Goal: Task Accomplishment & Management: Manage account settings

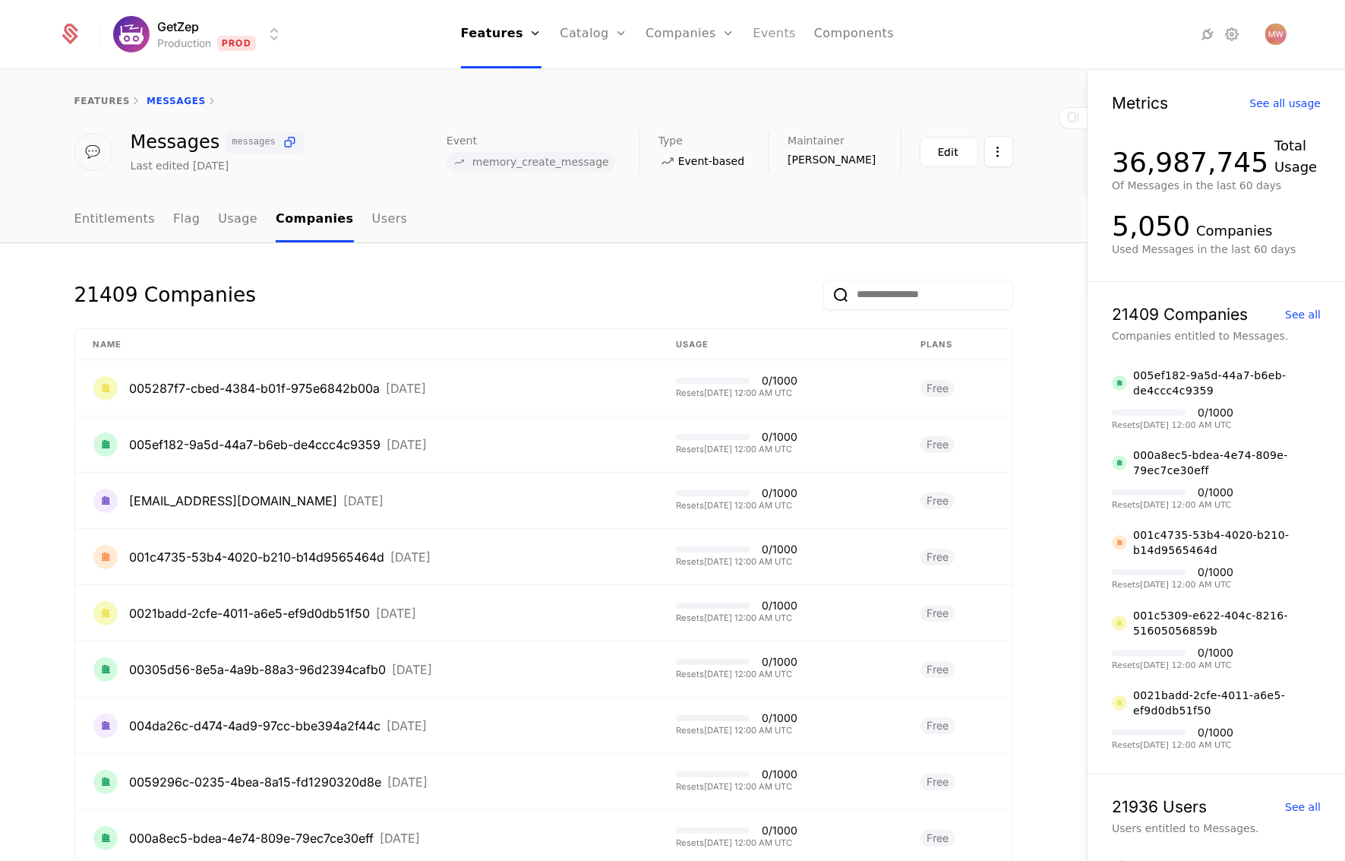
click at [778, 49] on link "Events" at bounding box center [774, 34] width 43 height 68
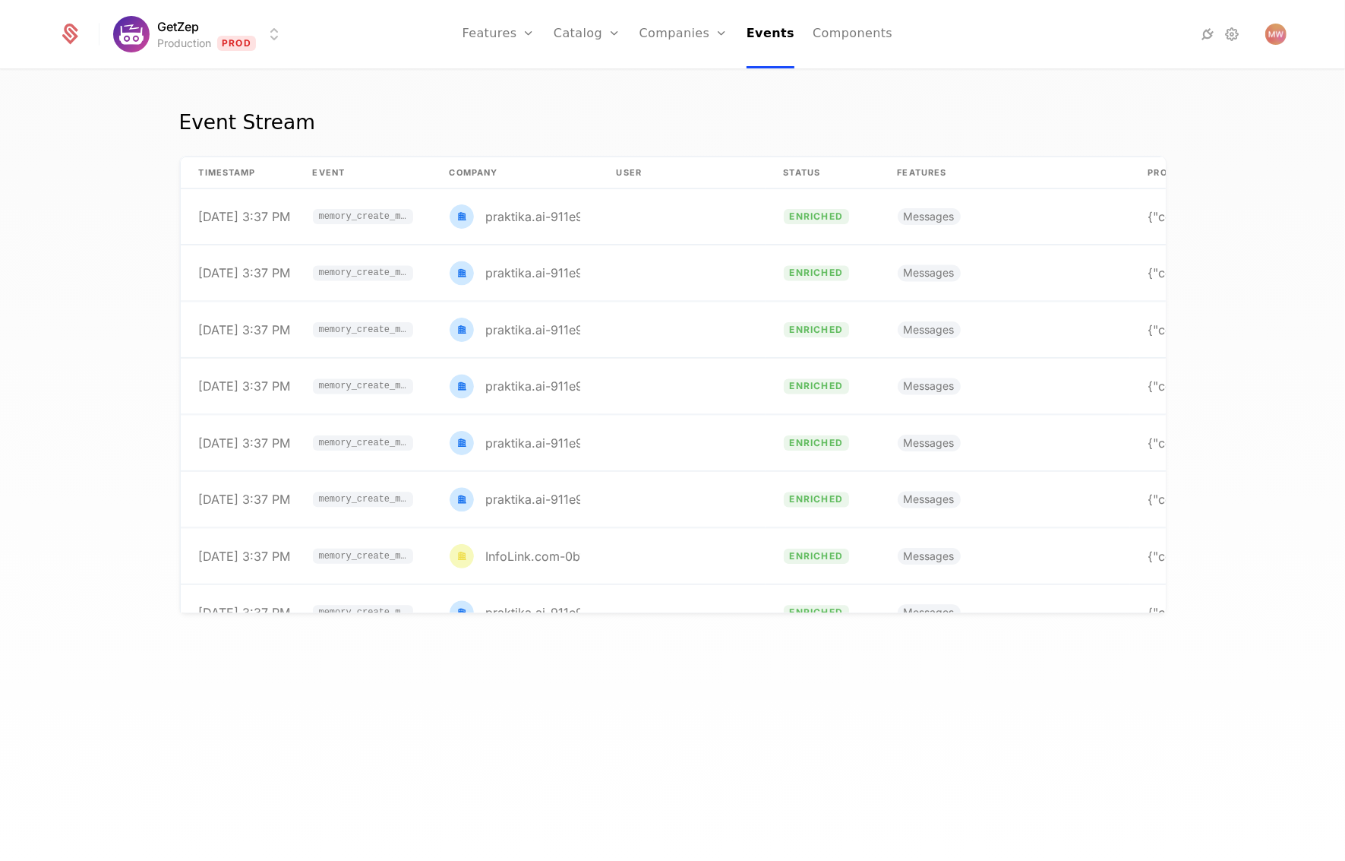
click at [125, 29] on html "GetZep Production Prod Features Features Flags Catalog Plans Add Ons Credits Co…" at bounding box center [672, 430] width 1345 height 861
click at [587, 6] on html "GetZep Production Prod Features Features Flags Catalog Plans Add Ons Credits Co…" at bounding box center [672, 430] width 1345 height 861
click at [660, 31] on link "Companies" at bounding box center [684, 34] width 89 height 68
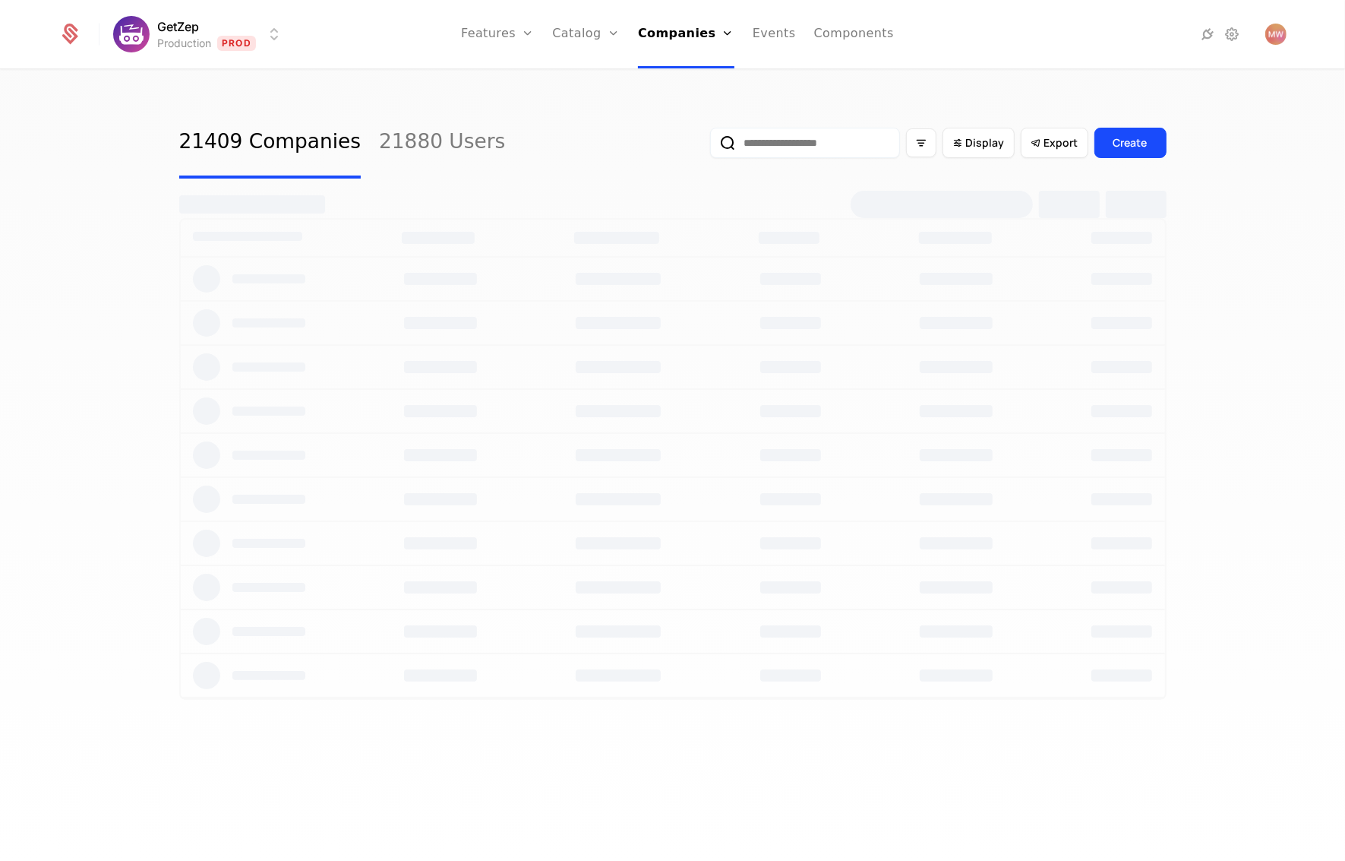
click at [797, 142] on input "email" at bounding box center [805, 143] width 190 height 30
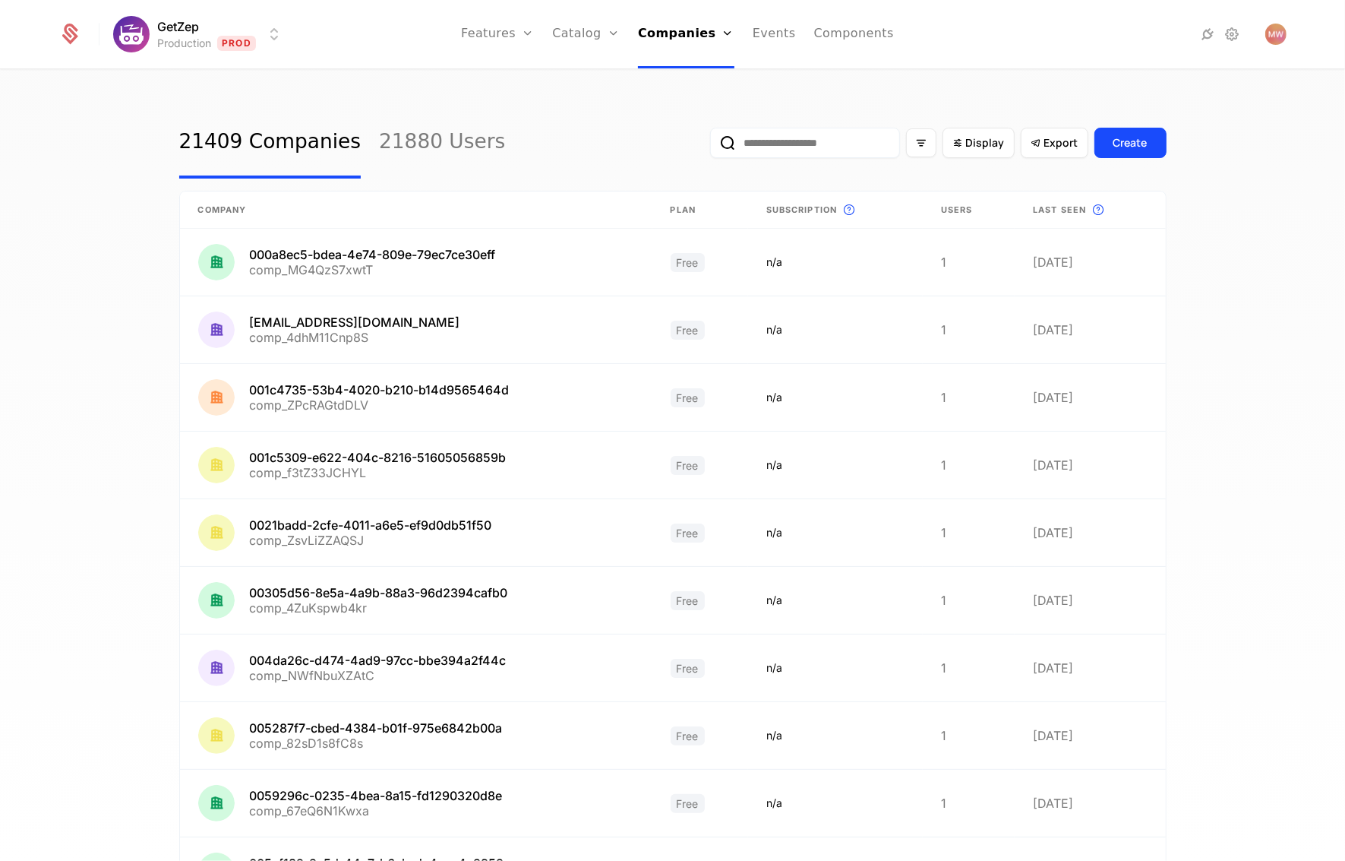
paste input "**********"
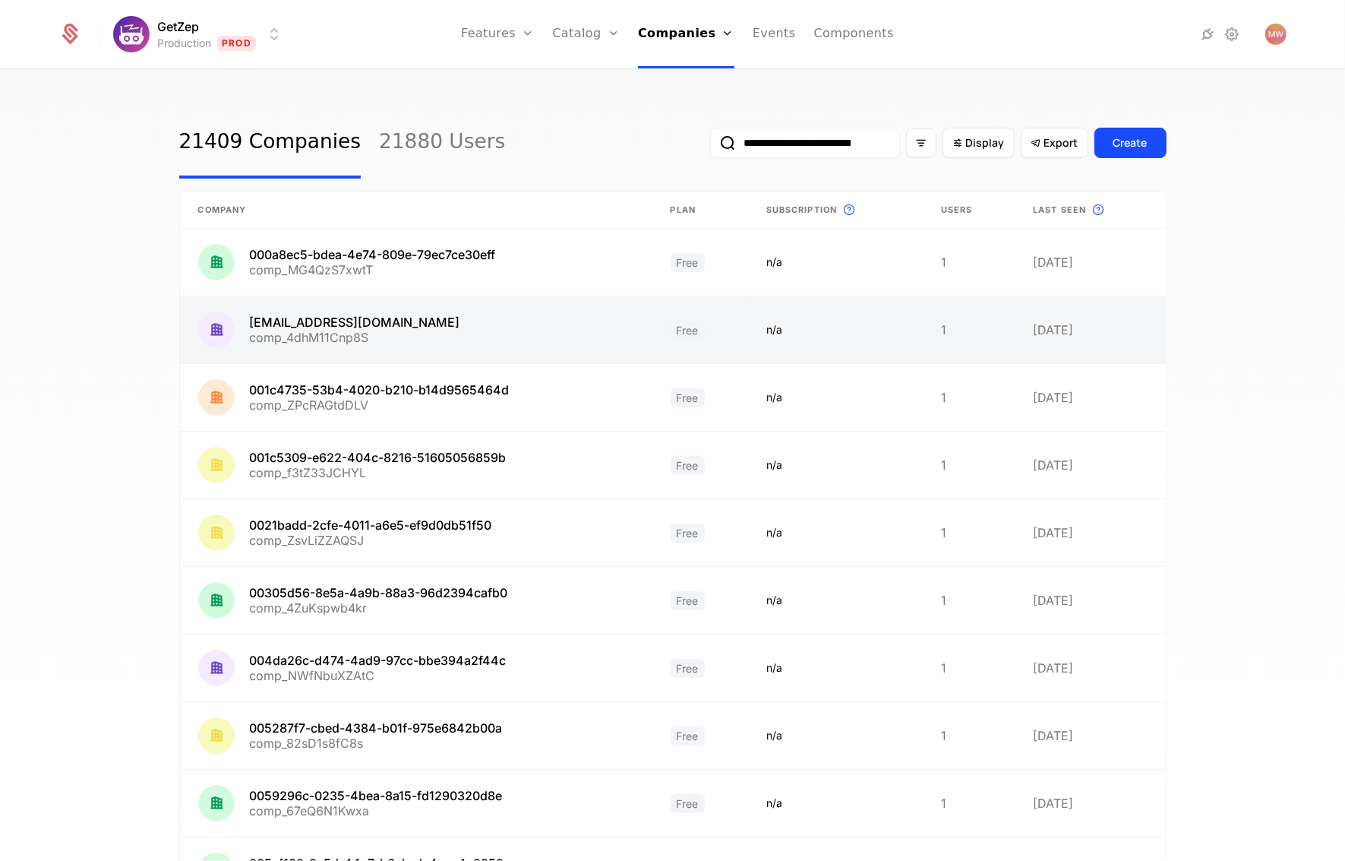
scroll to position [0, 100]
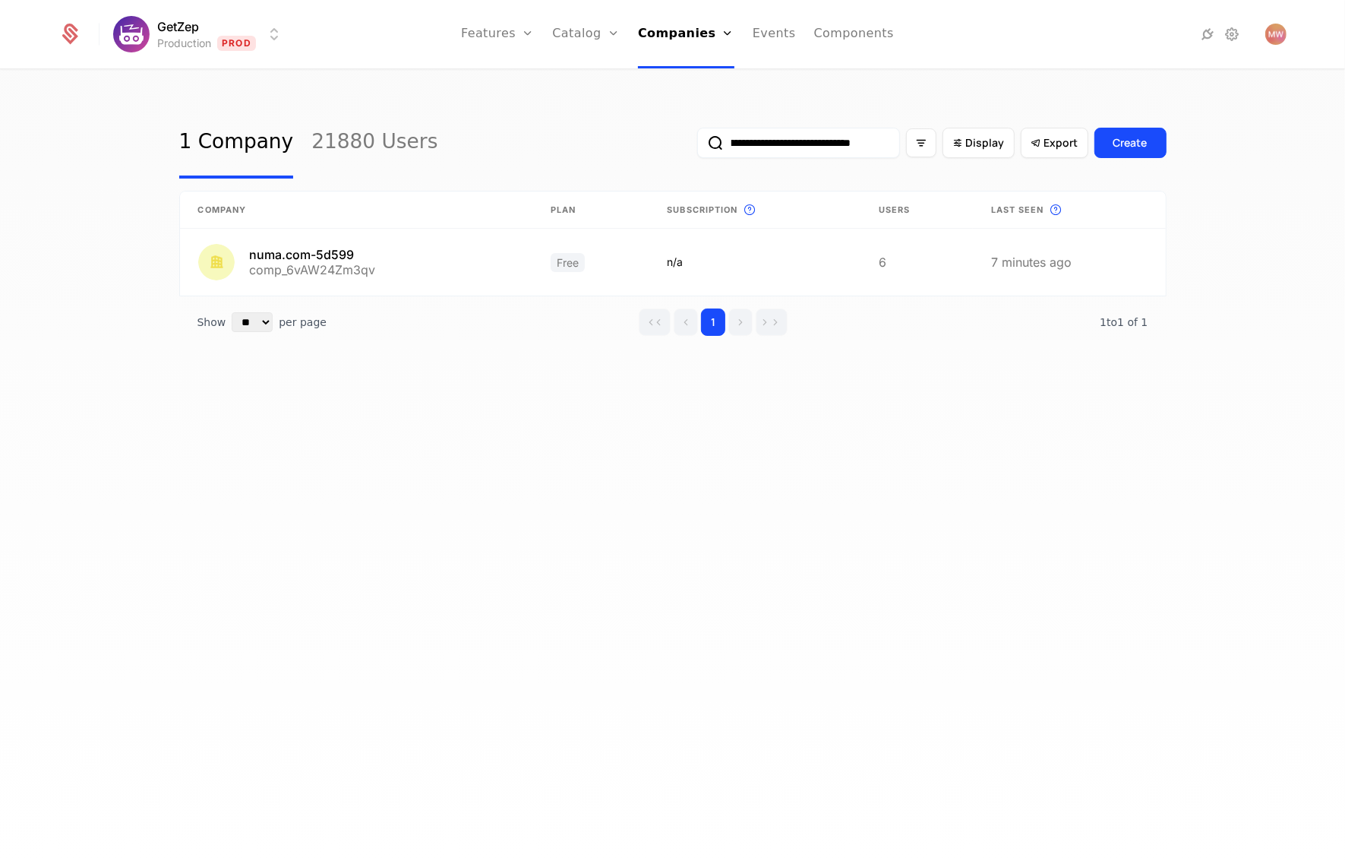
type input "**********"
click at [337, 265] on link at bounding box center [356, 262] width 353 height 67
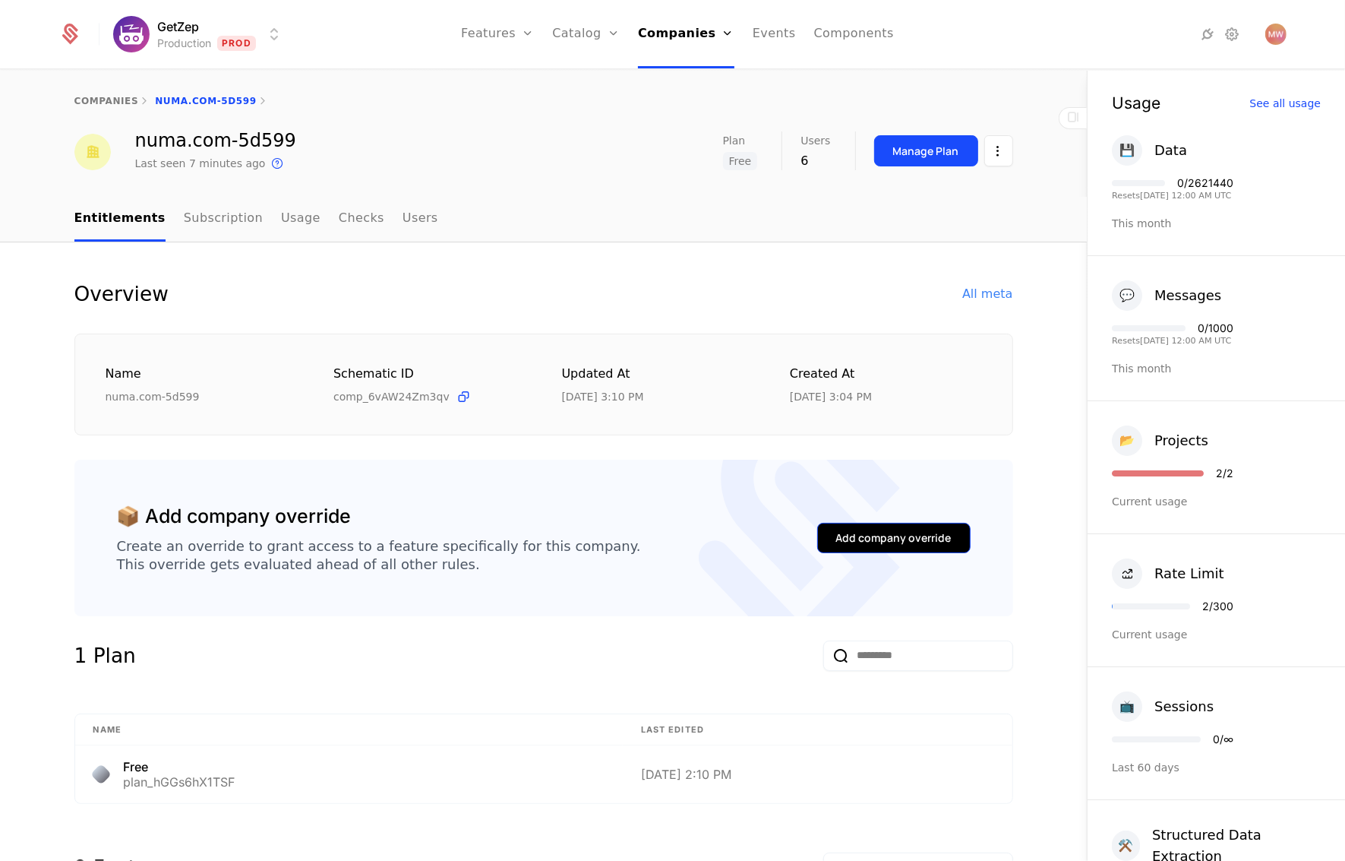
click at [890, 542] on div "Add company override" at bounding box center [893, 537] width 115 height 15
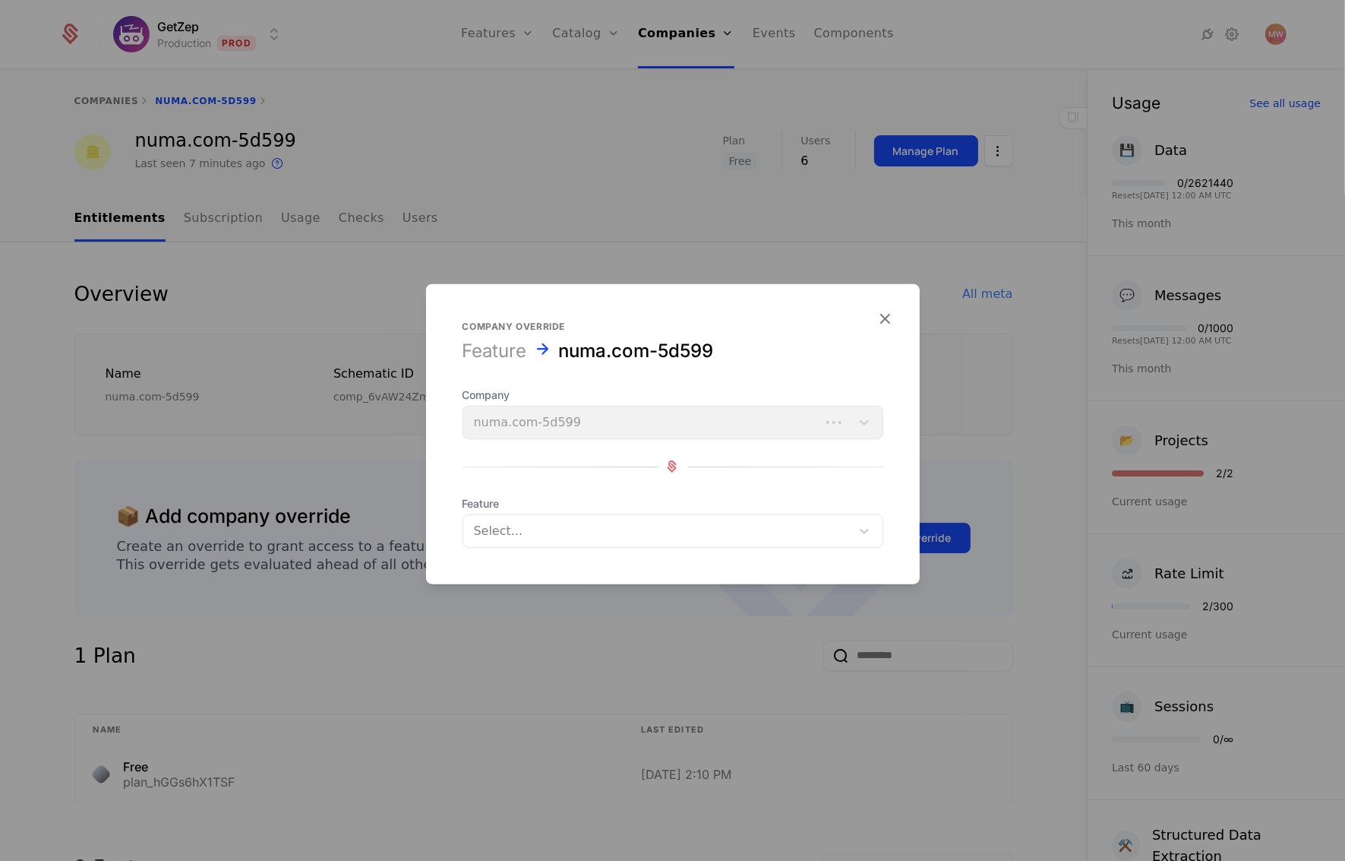
click at [612, 518] on div "Select..." at bounding box center [656, 530] width 387 height 27
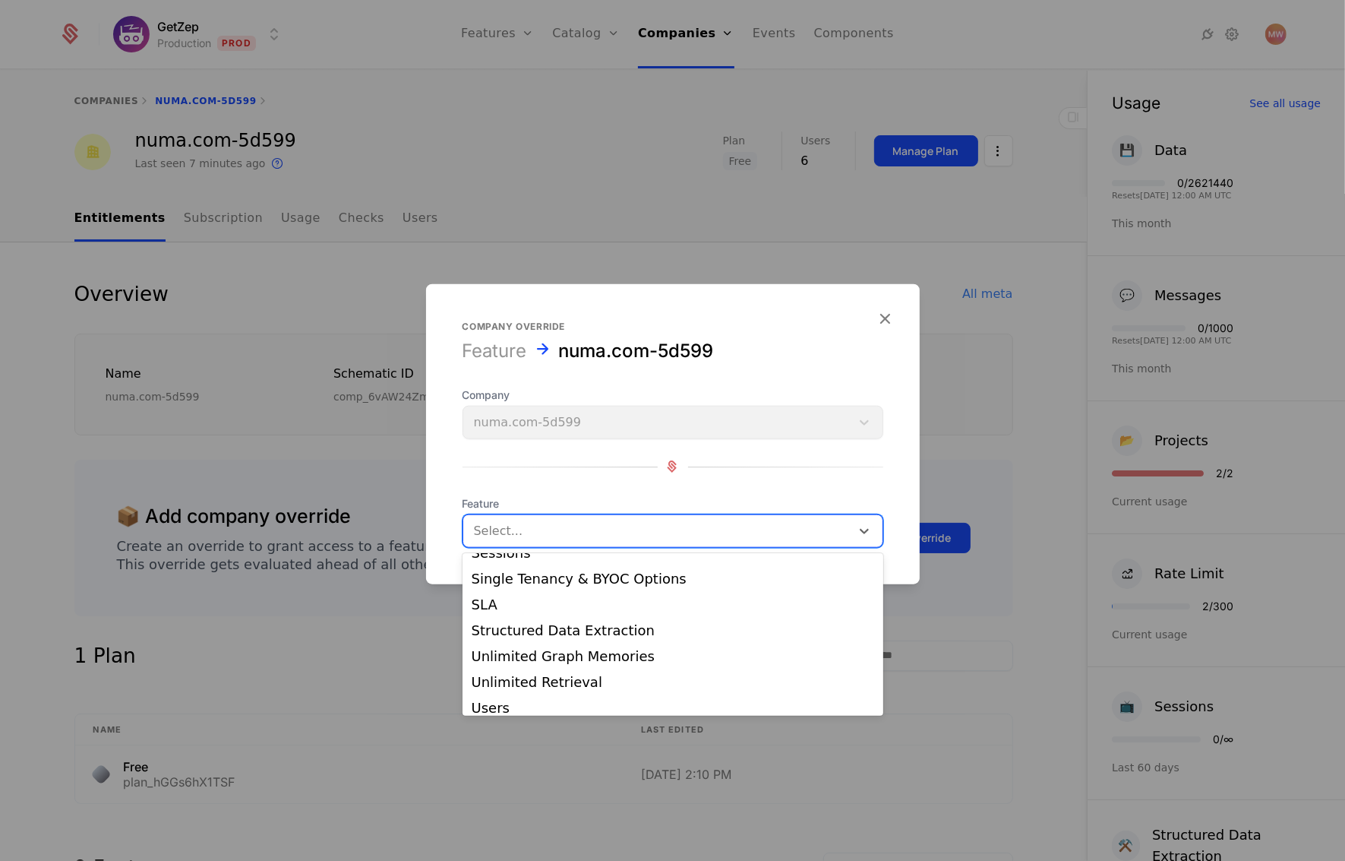
scroll to position [256, 0]
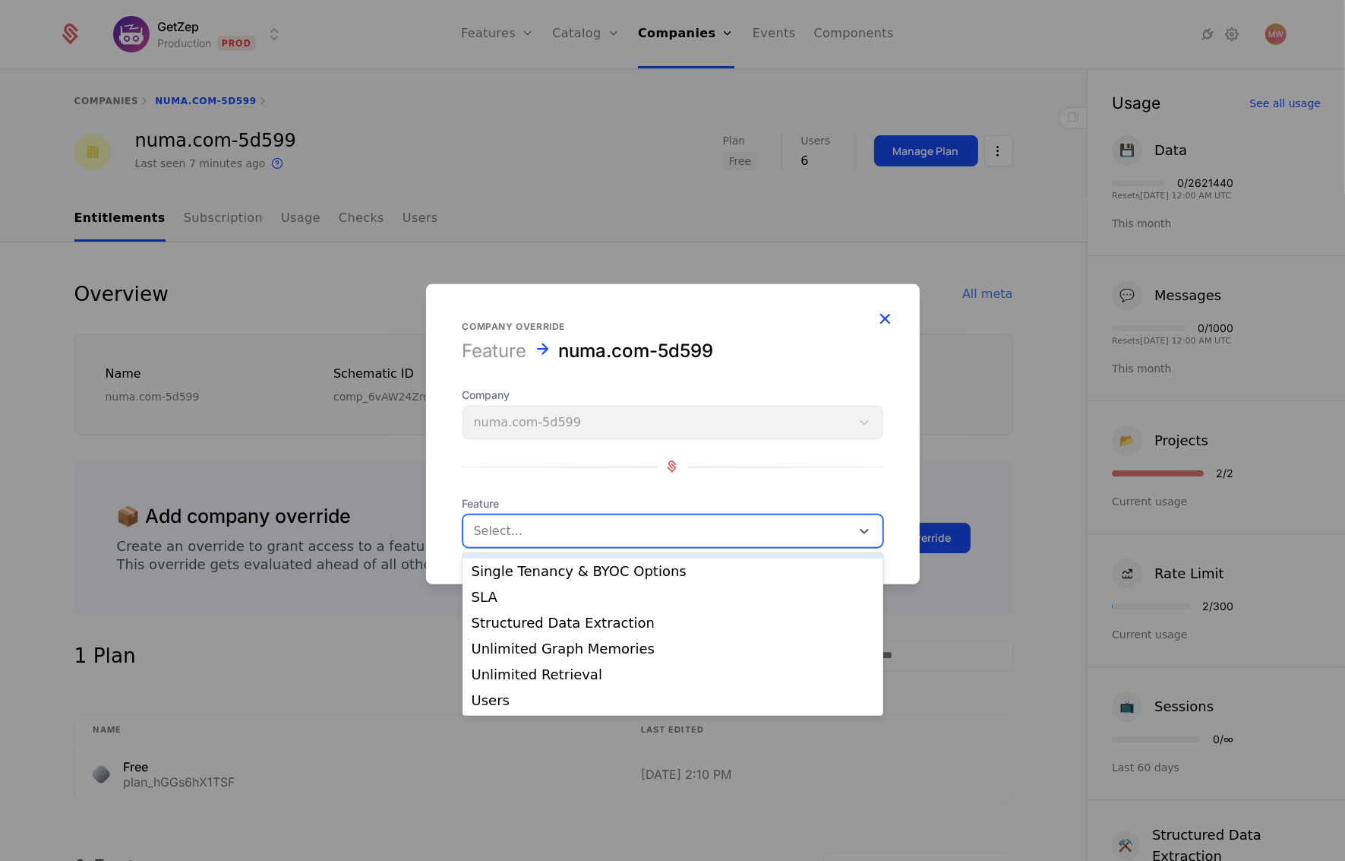
click at [886, 315] on icon "button" at bounding box center [886, 318] width 20 height 20
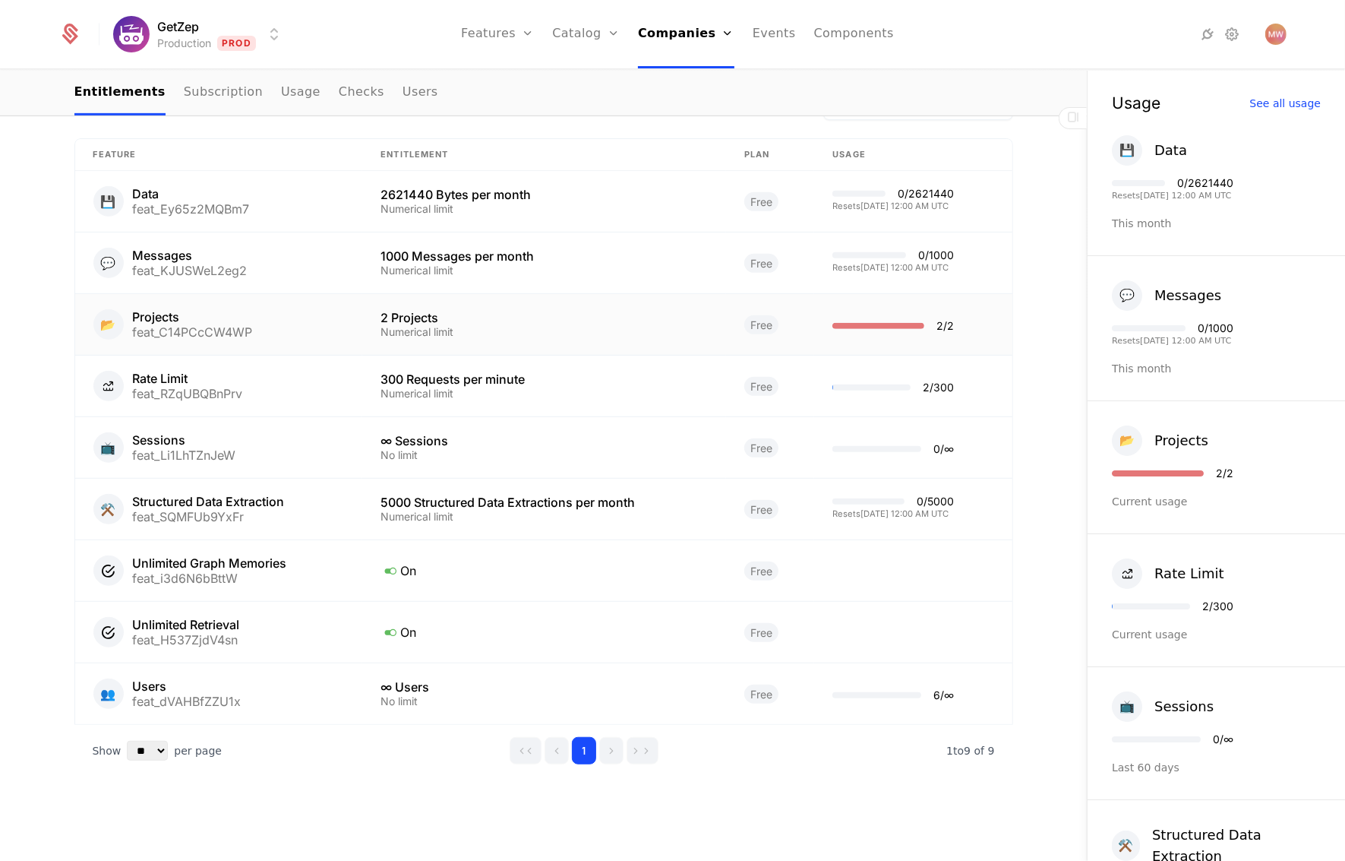
scroll to position [0, 0]
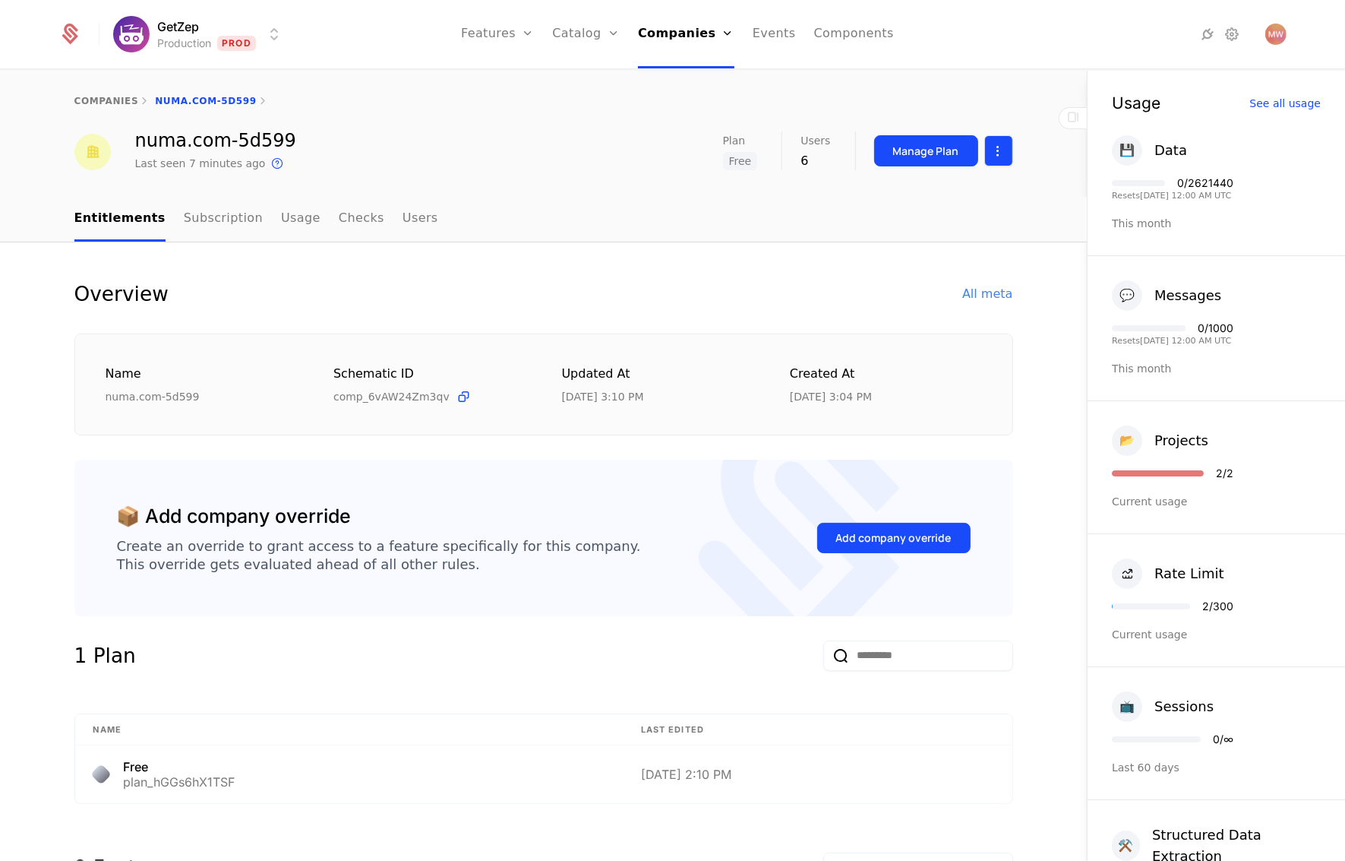
click at [988, 157] on html "GetZep Production Prod Features Features Flags Catalog Plans Add Ons Credits Co…" at bounding box center [672, 430] width 1345 height 861
click at [937, 154] on html "GetZep Production Prod Features Features Flags Catalog Plans Add Ons Credits Co…" at bounding box center [672, 430] width 1345 height 861
click at [932, 152] on div "Manage Plan" at bounding box center [926, 151] width 66 height 15
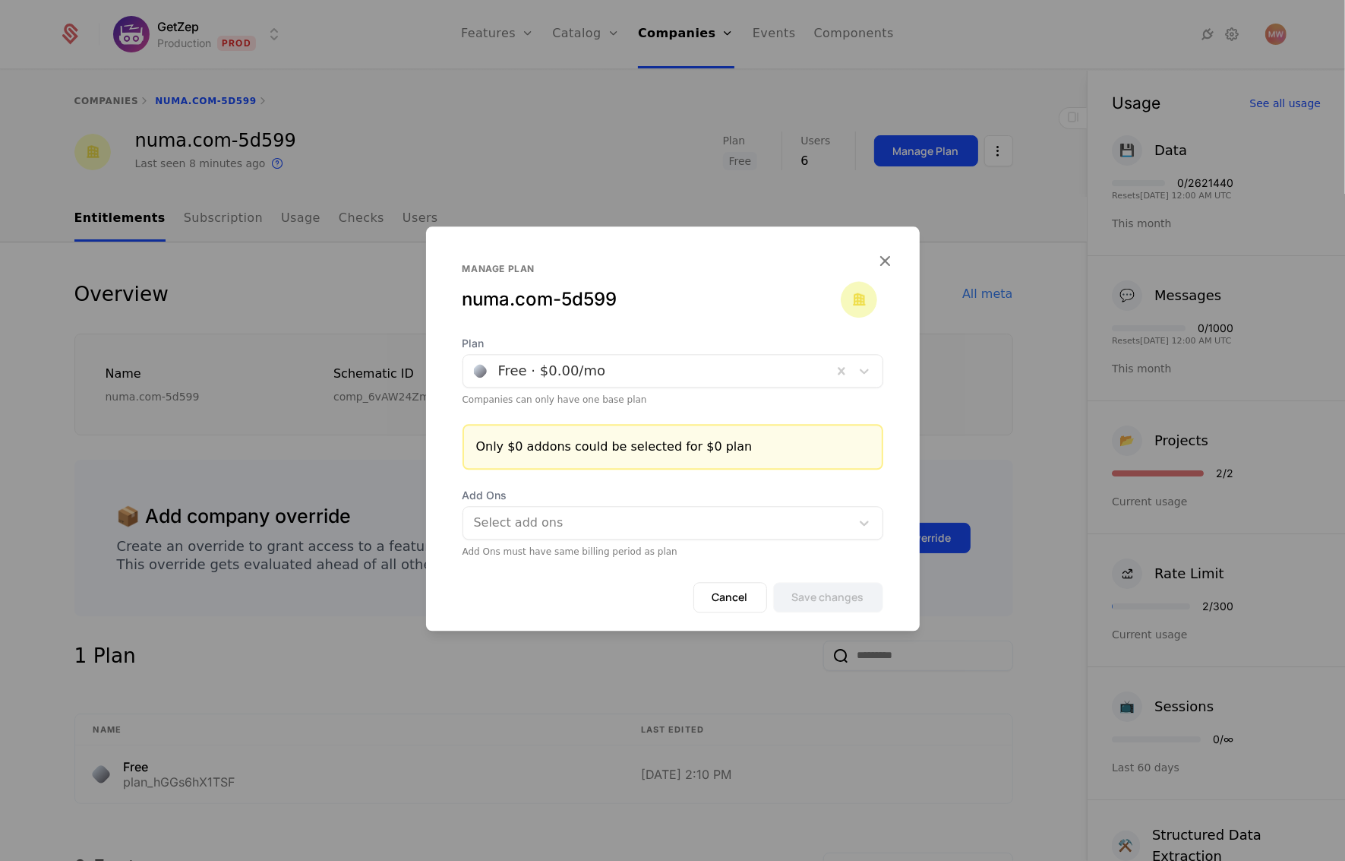
click at [676, 365] on div at bounding box center [648, 370] width 348 height 21
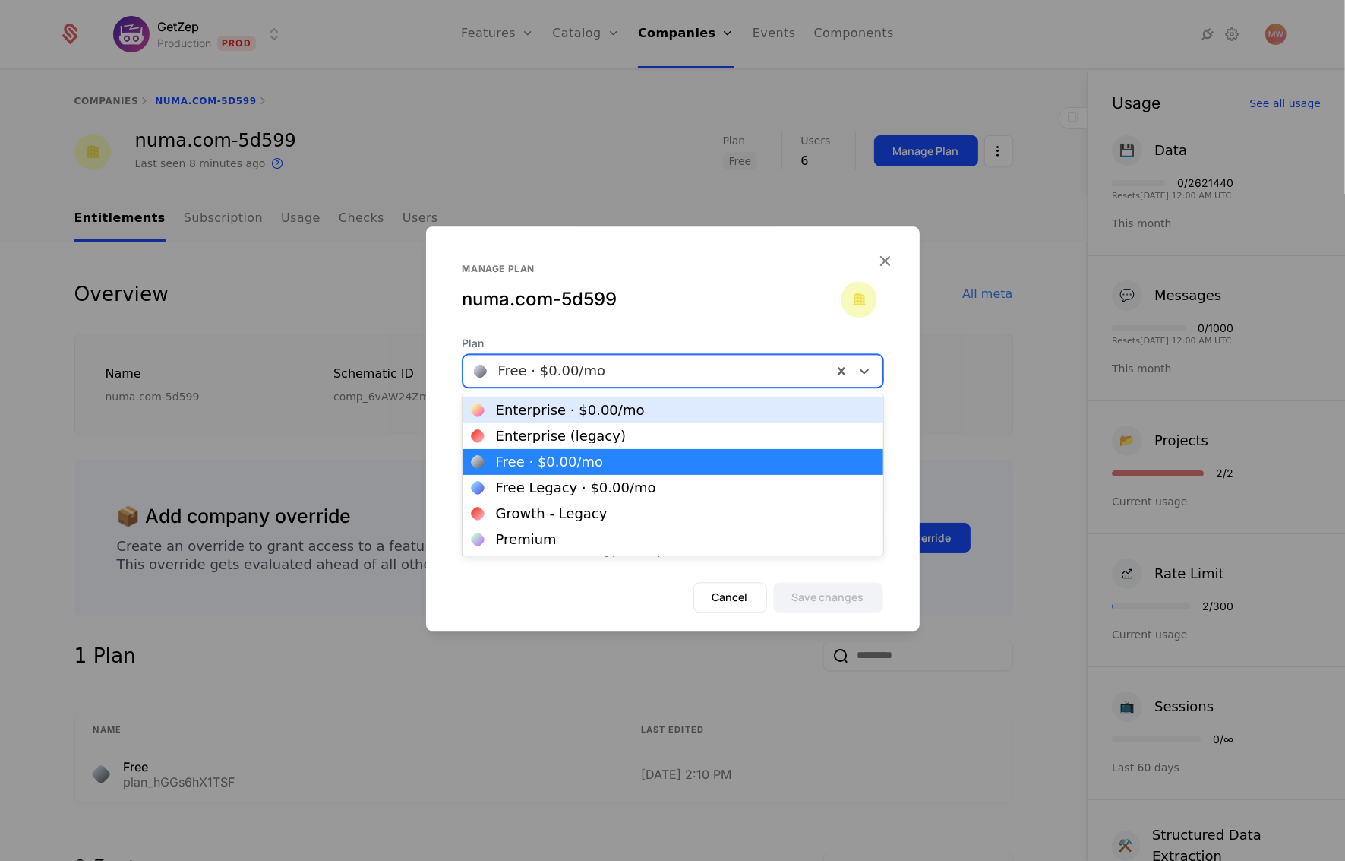
click at [671, 409] on div "Enterprise · $0.00 /mo" at bounding box center [673, 410] width 403 height 14
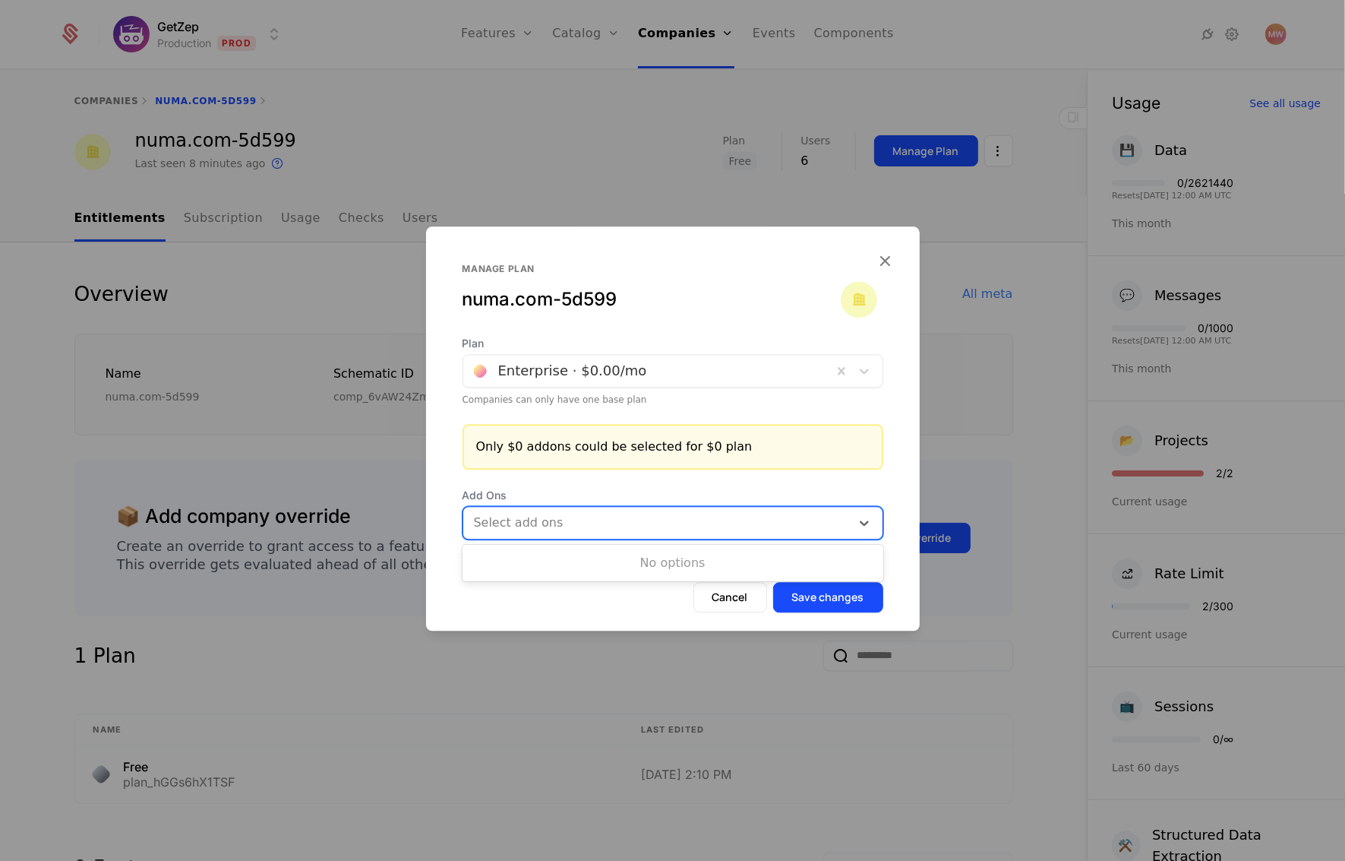
click at [610, 514] on div at bounding box center [659, 522] width 366 height 21
click at [624, 491] on span "Add Ons" at bounding box center [673, 495] width 421 height 15
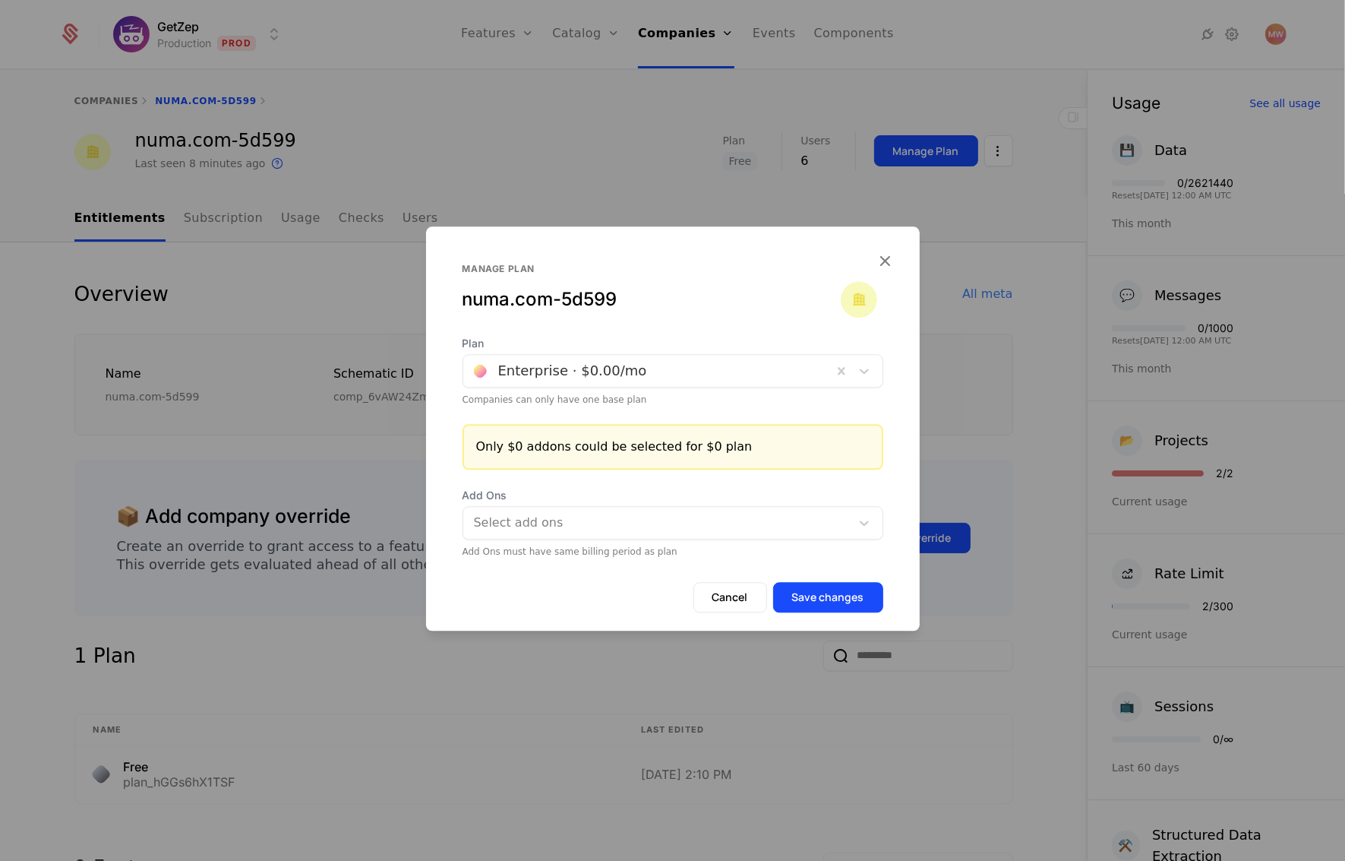
click at [613, 518] on div at bounding box center [659, 522] width 366 height 21
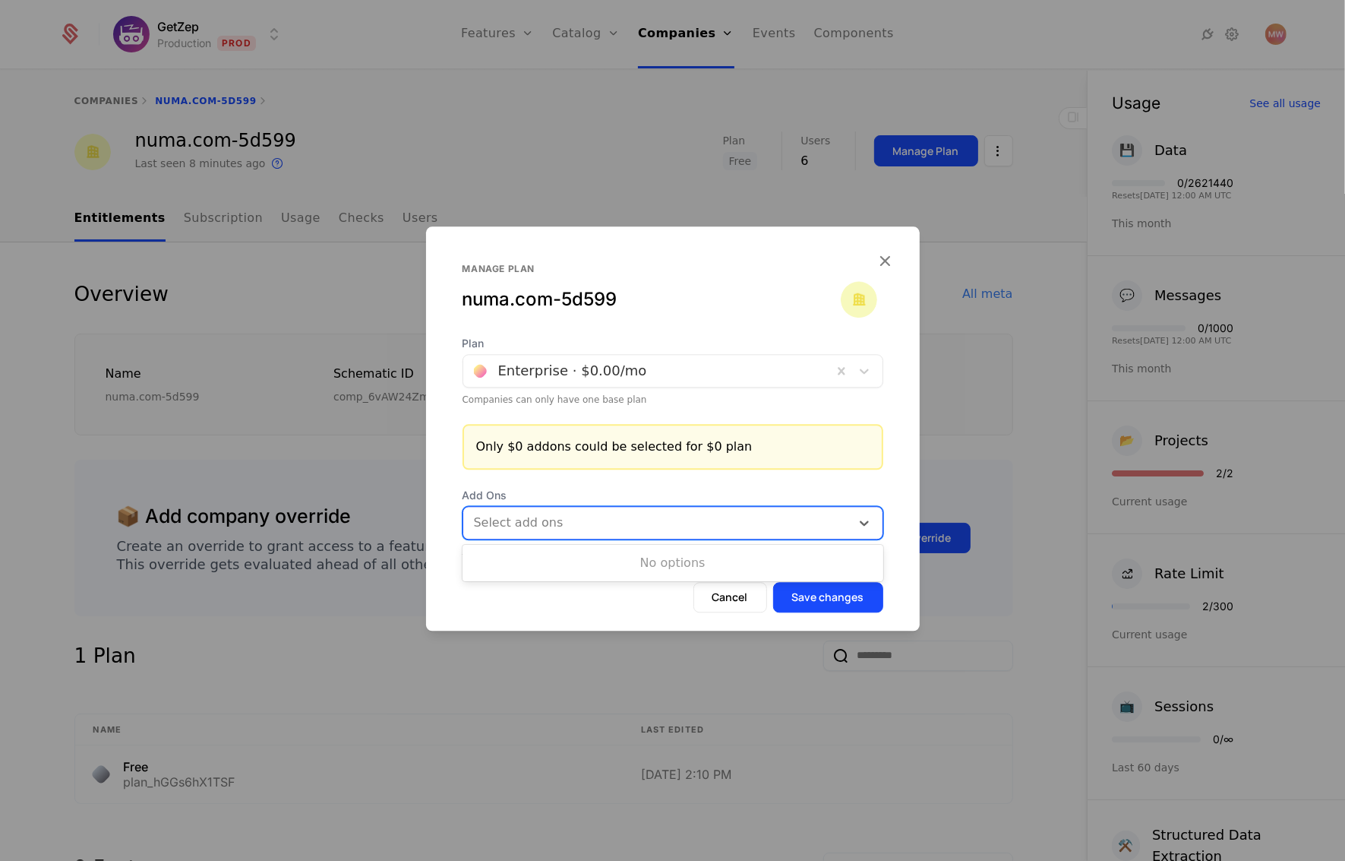
click at [577, 380] on div at bounding box center [648, 370] width 348 height 21
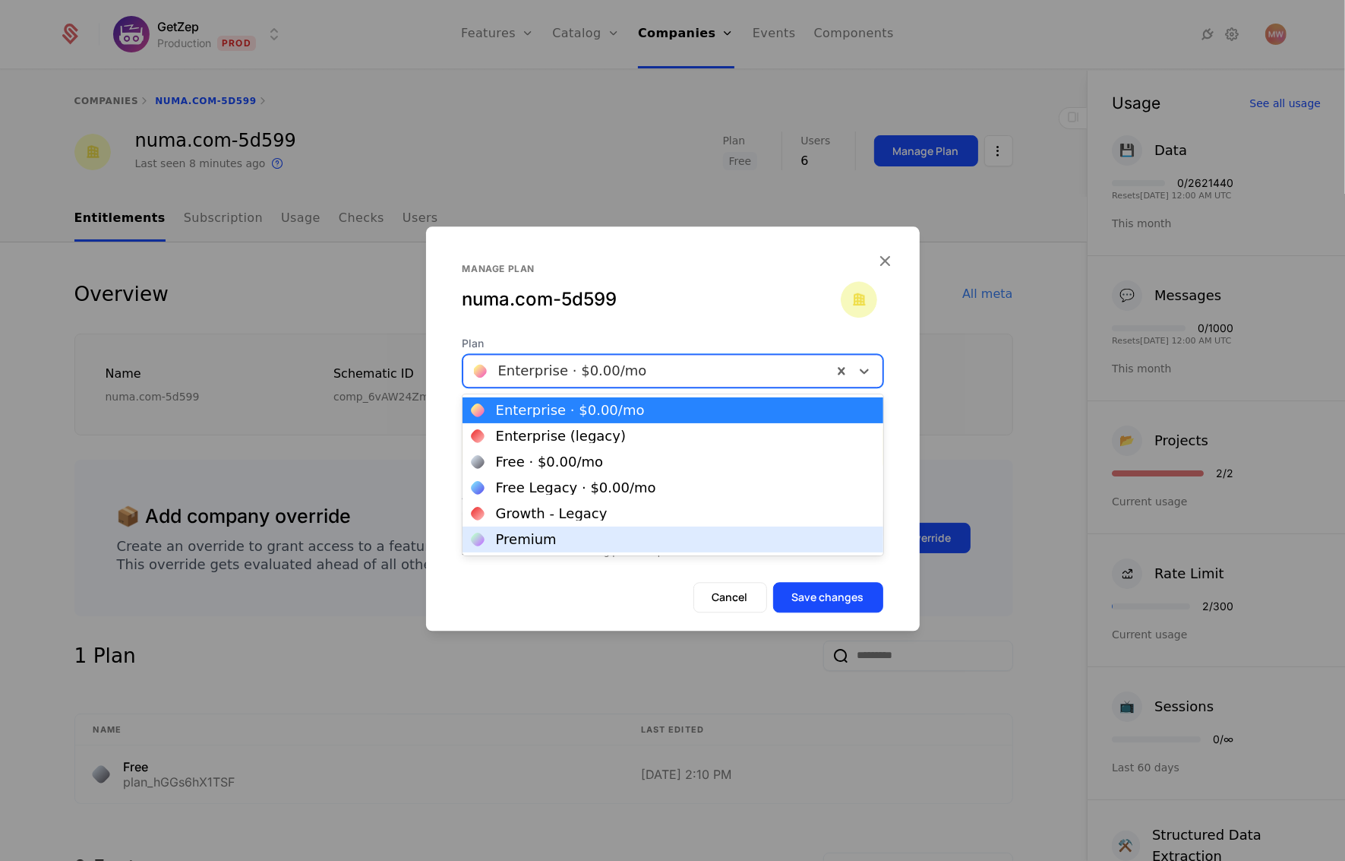
click at [611, 540] on div "Premium" at bounding box center [673, 540] width 403 height 14
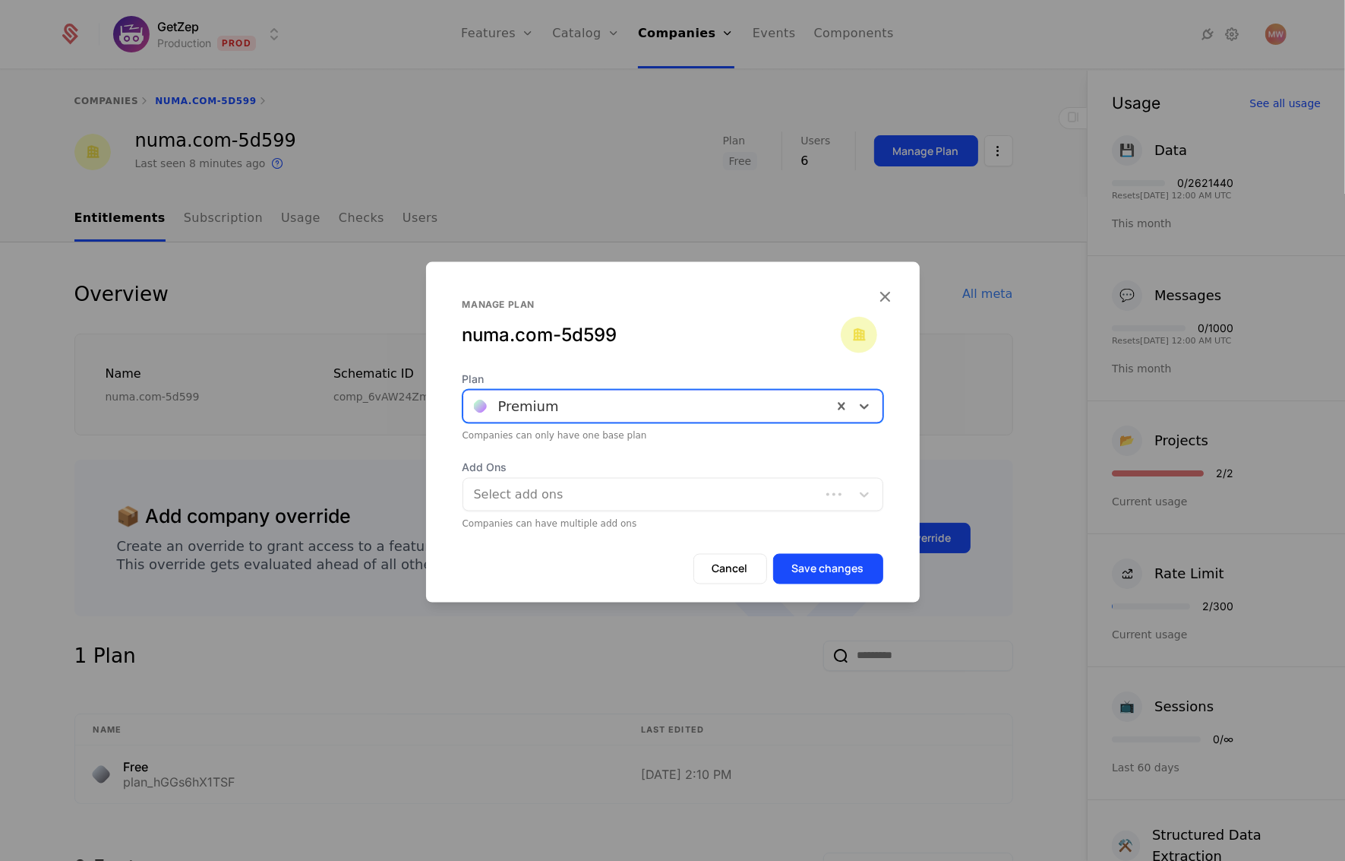
click at [609, 492] on div at bounding box center [644, 493] width 336 height 21
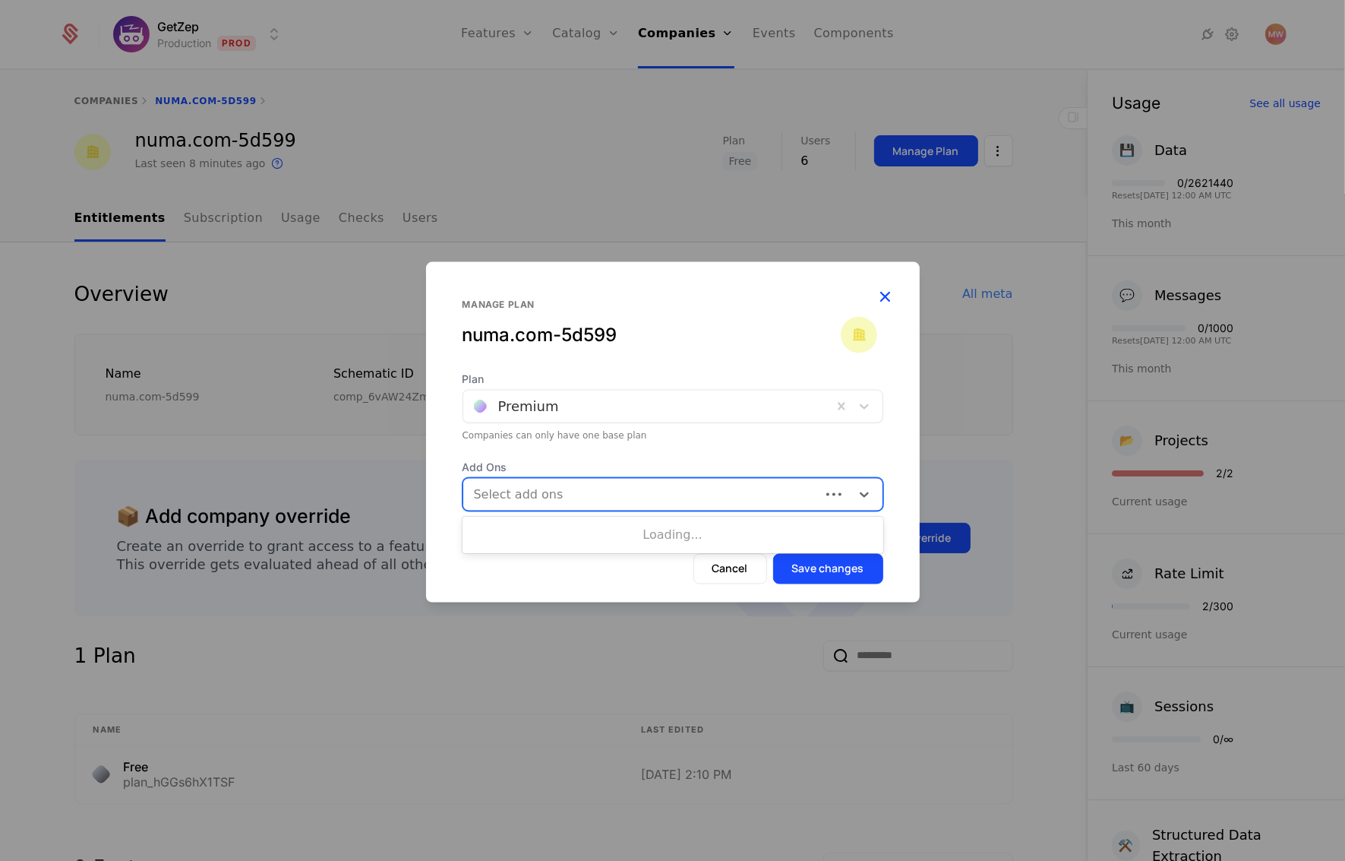
click at [889, 298] on icon "button" at bounding box center [886, 296] width 20 height 20
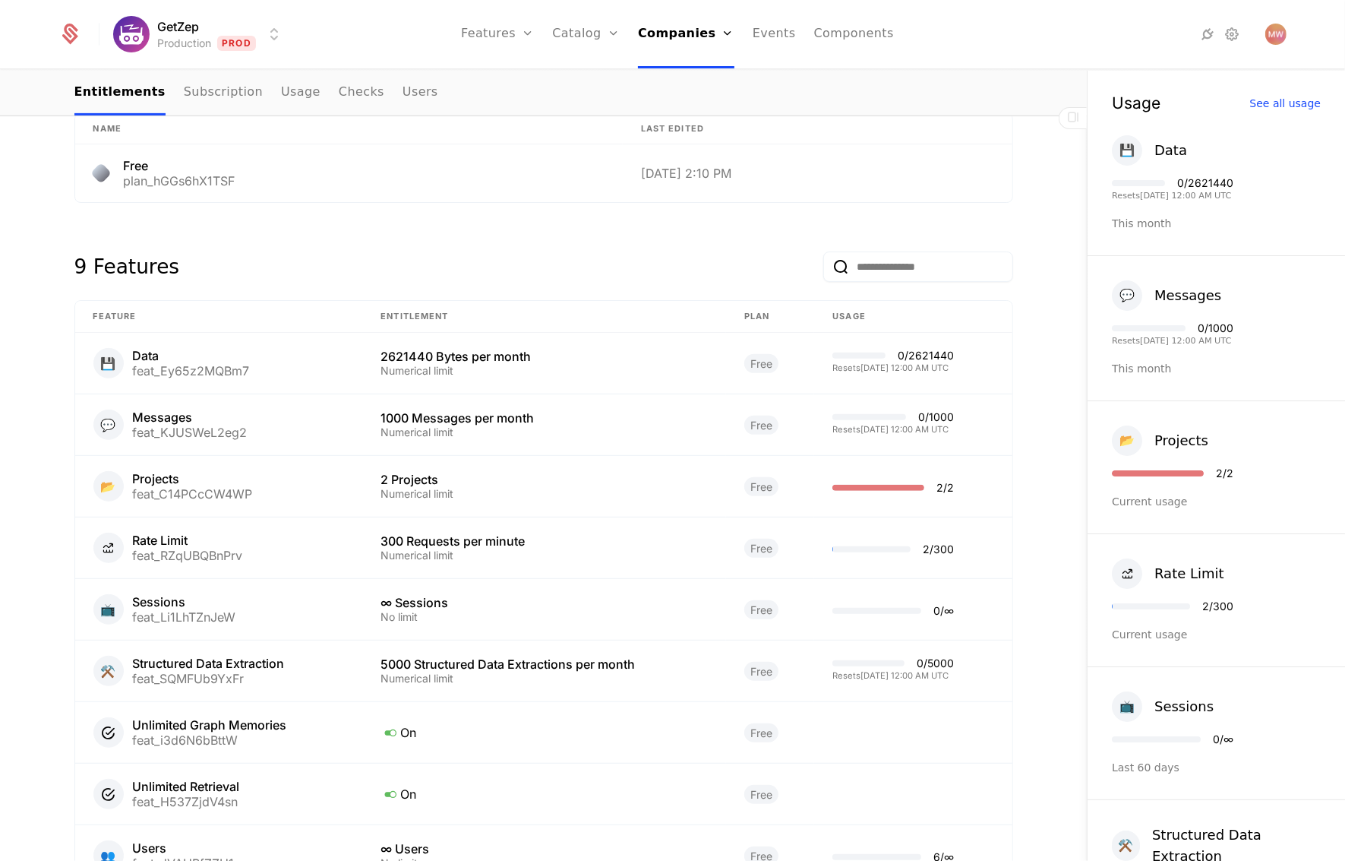
scroll to position [618, 0]
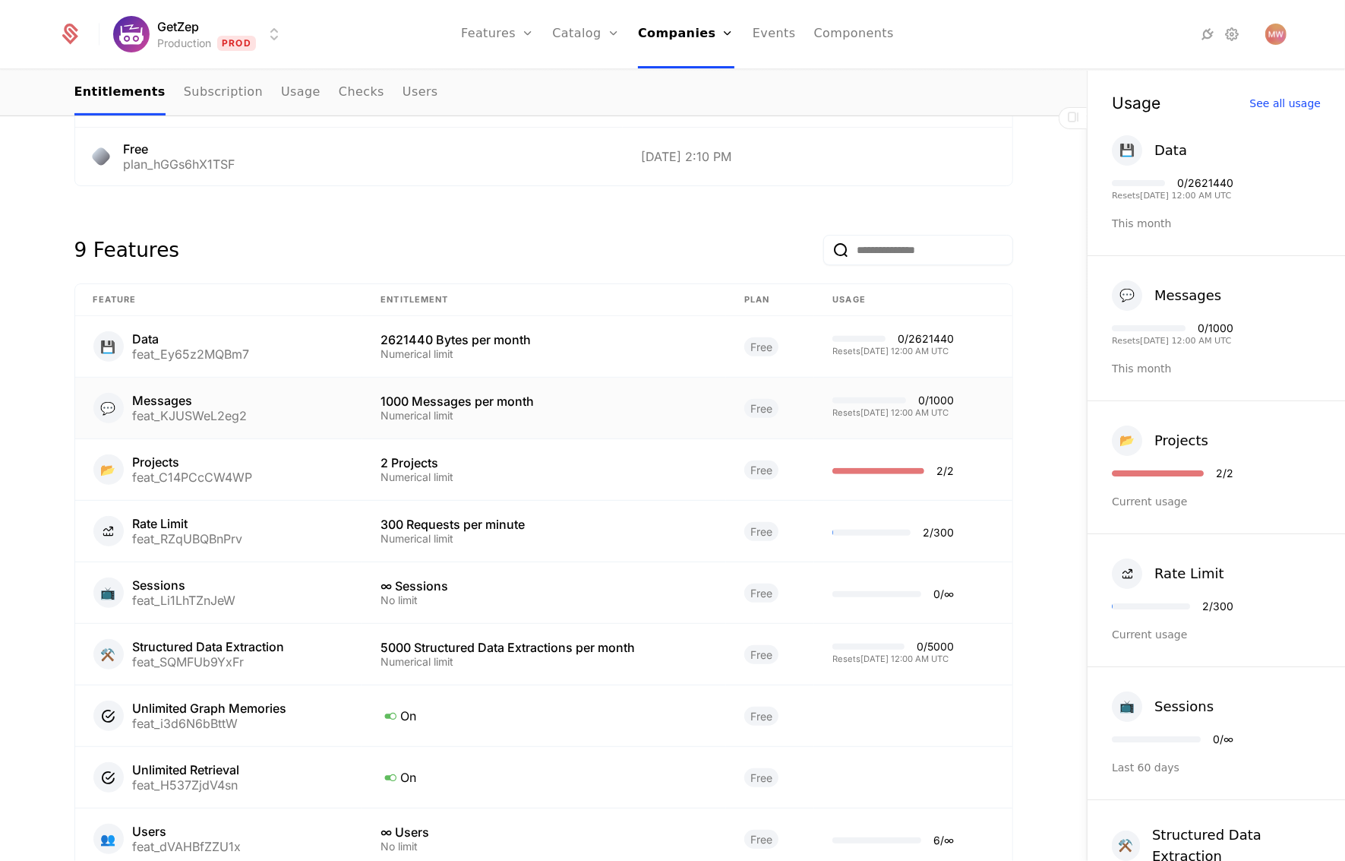
click at [654, 417] on div "Numerical limit" at bounding box center [544, 415] width 327 height 11
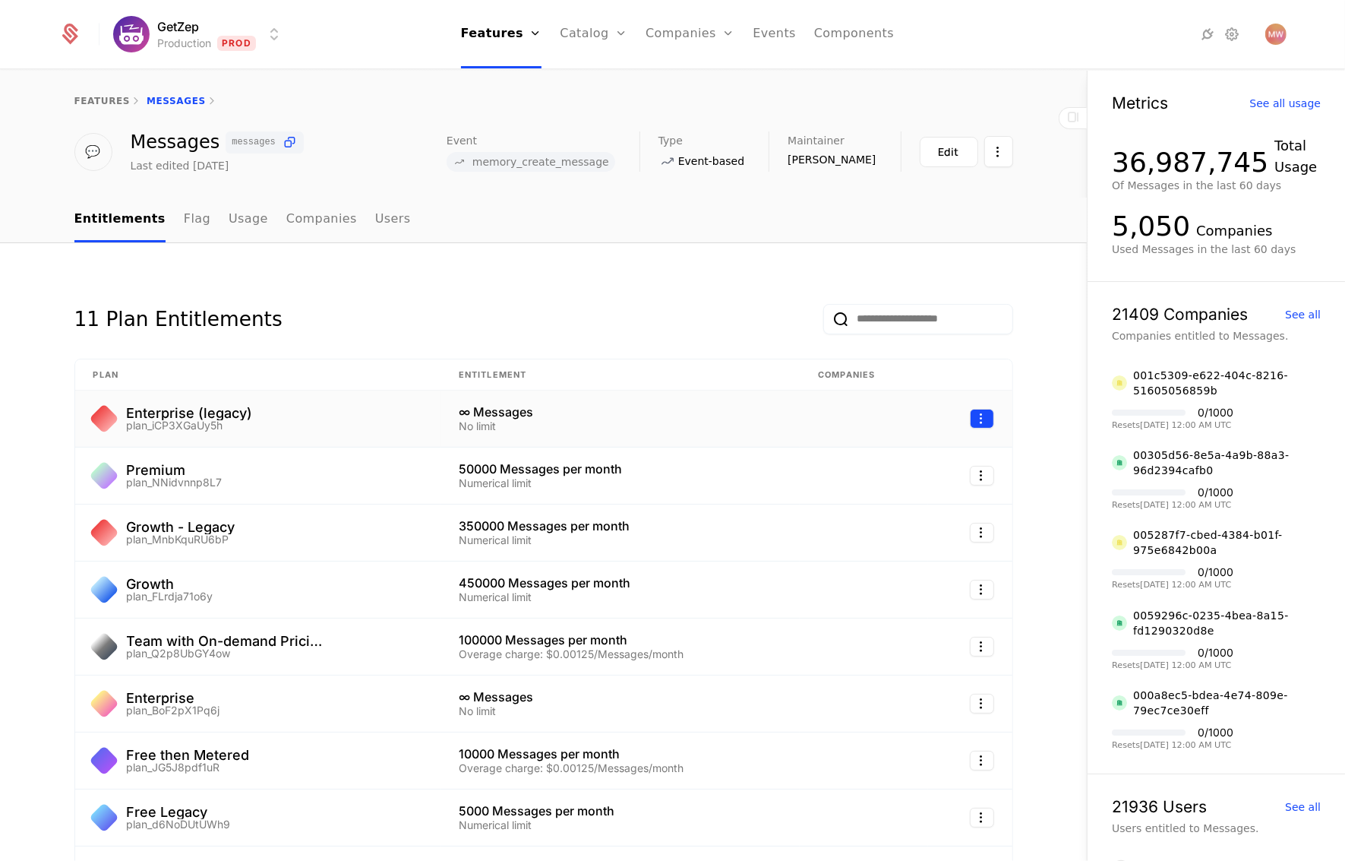
click at [965, 422] on html "GetZep Production Prod Features Features Flags Catalog Plans Add Ons Credits Co…" at bounding box center [672, 430] width 1345 height 861
click at [659, 297] on html "GetZep Production Prod Features Features Flags Catalog Plans Add Ons Credits Co…" at bounding box center [672, 430] width 1345 height 861
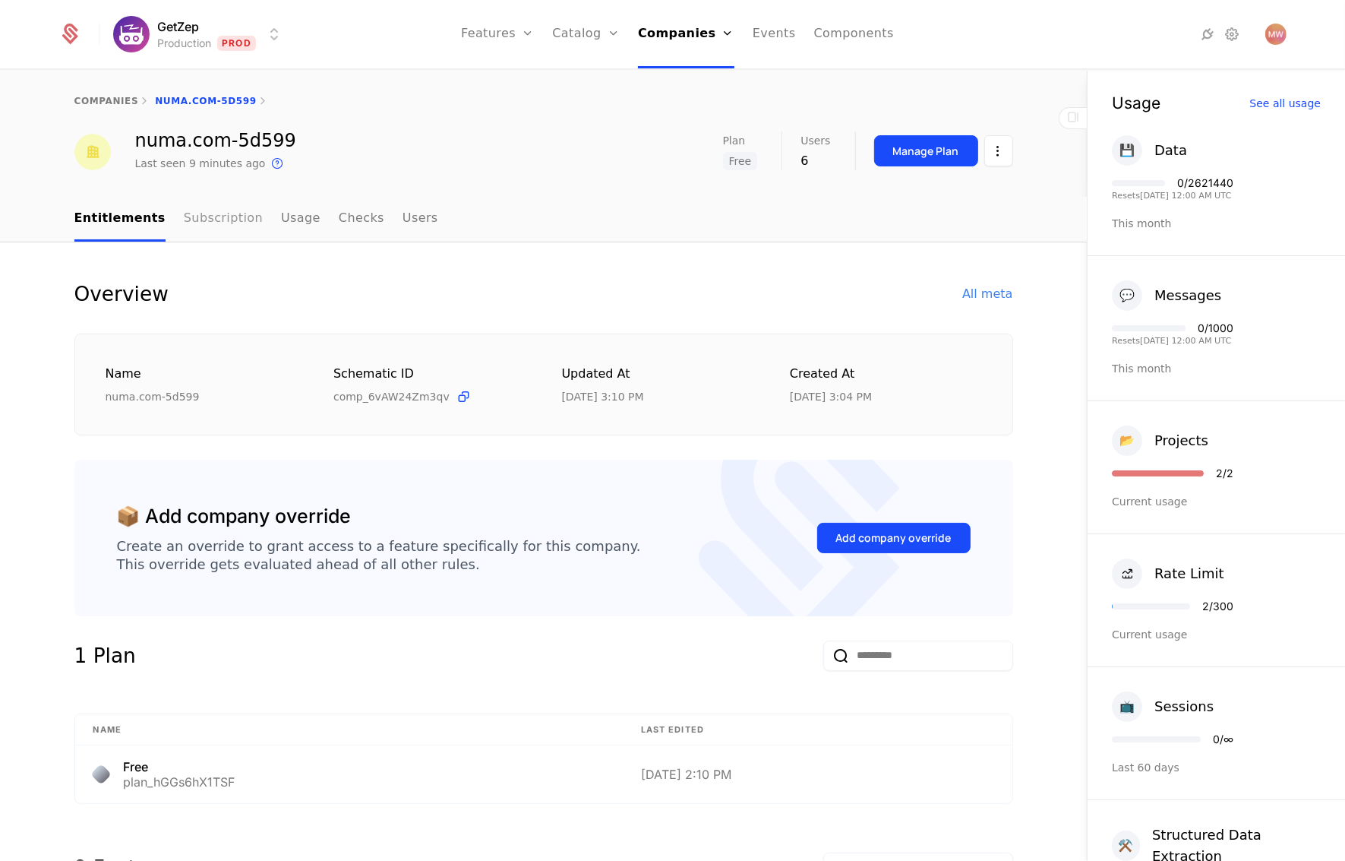
click at [202, 218] on link "Subscription" at bounding box center [223, 219] width 79 height 45
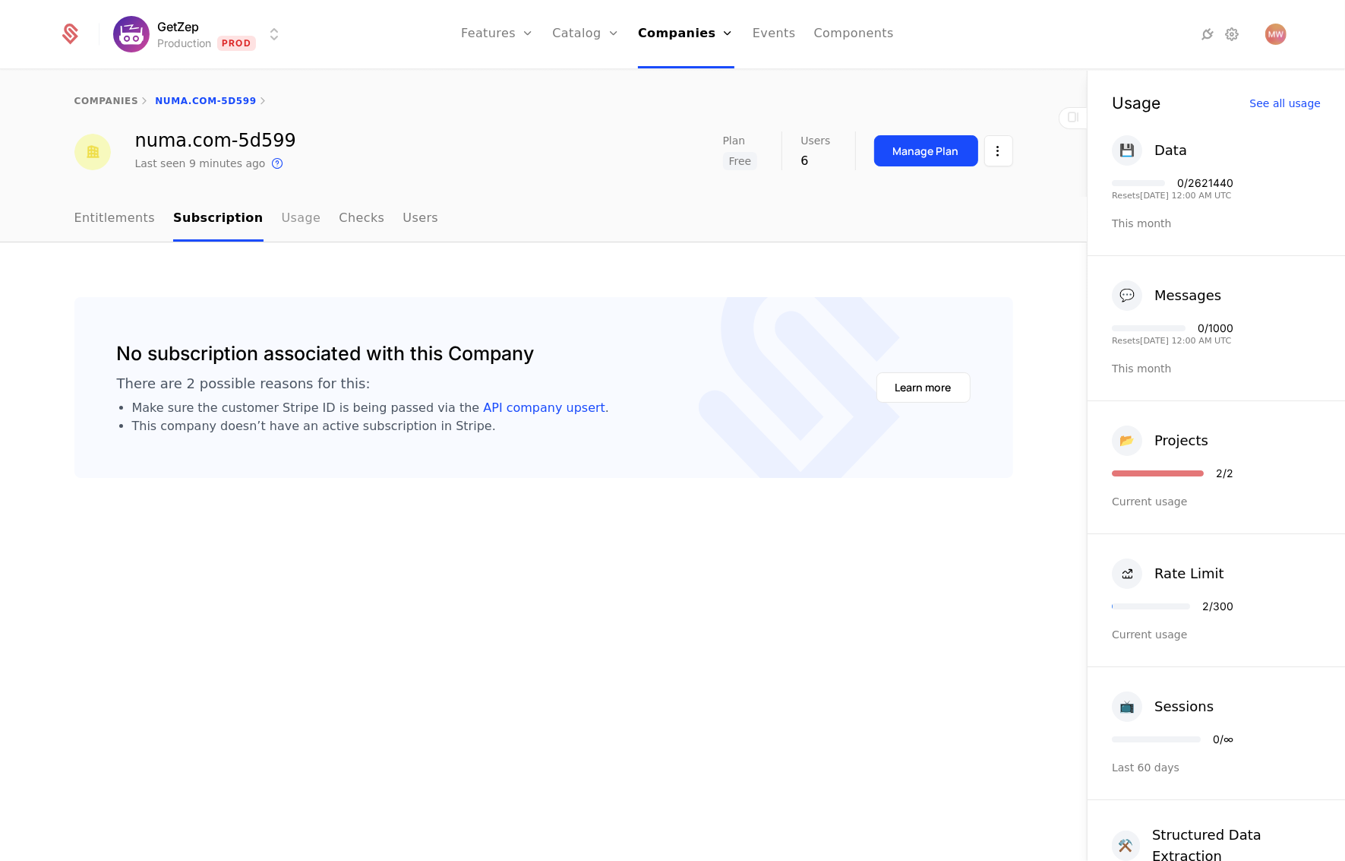
click at [282, 223] on link "Usage" at bounding box center [302, 219] width 40 height 45
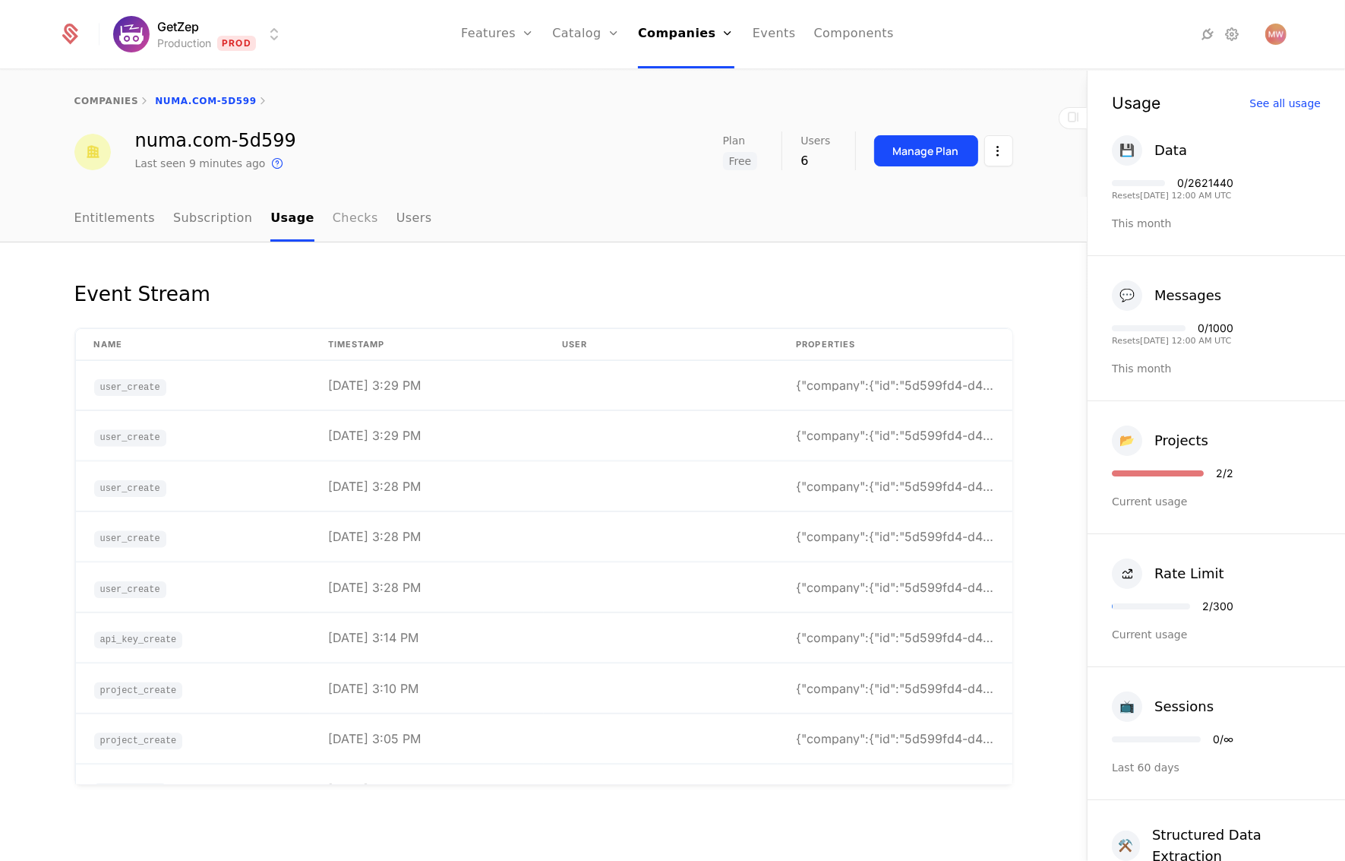
click at [347, 224] on link "Checks" at bounding box center [356, 219] width 46 height 45
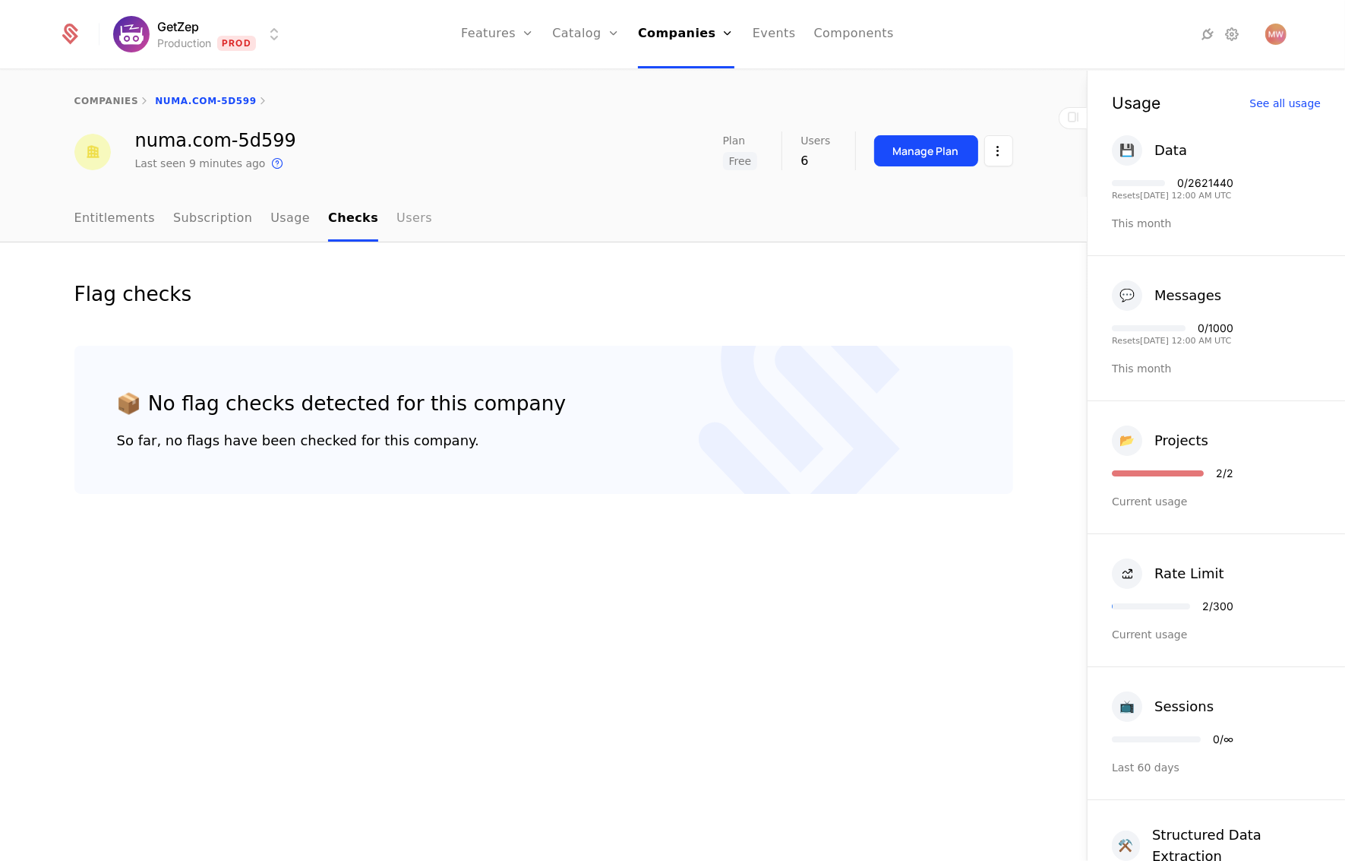
click at [397, 223] on link "Users" at bounding box center [415, 219] width 36 height 45
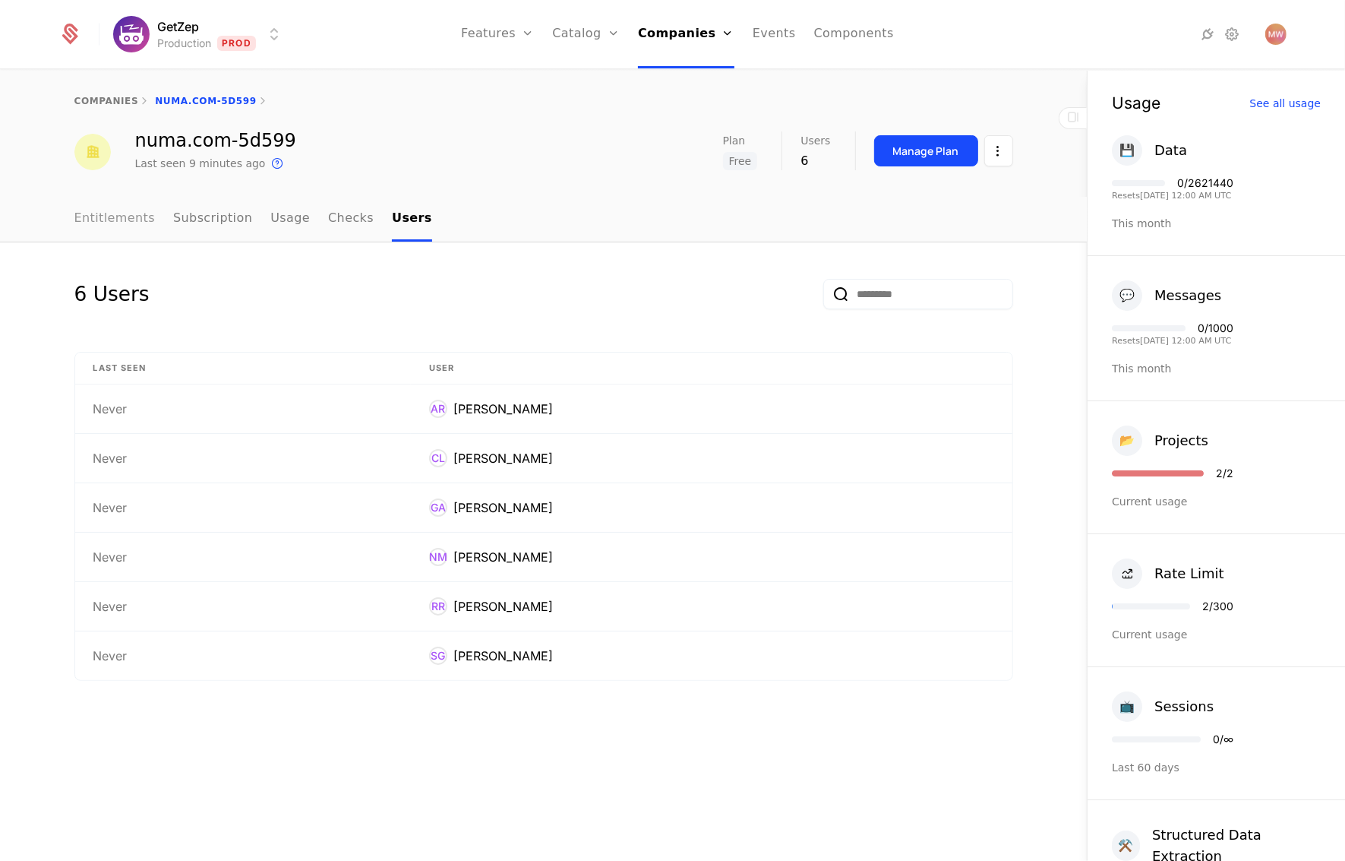
click at [138, 220] on link "Entitlements" at bounding box center [114, 219] width 81 height 45
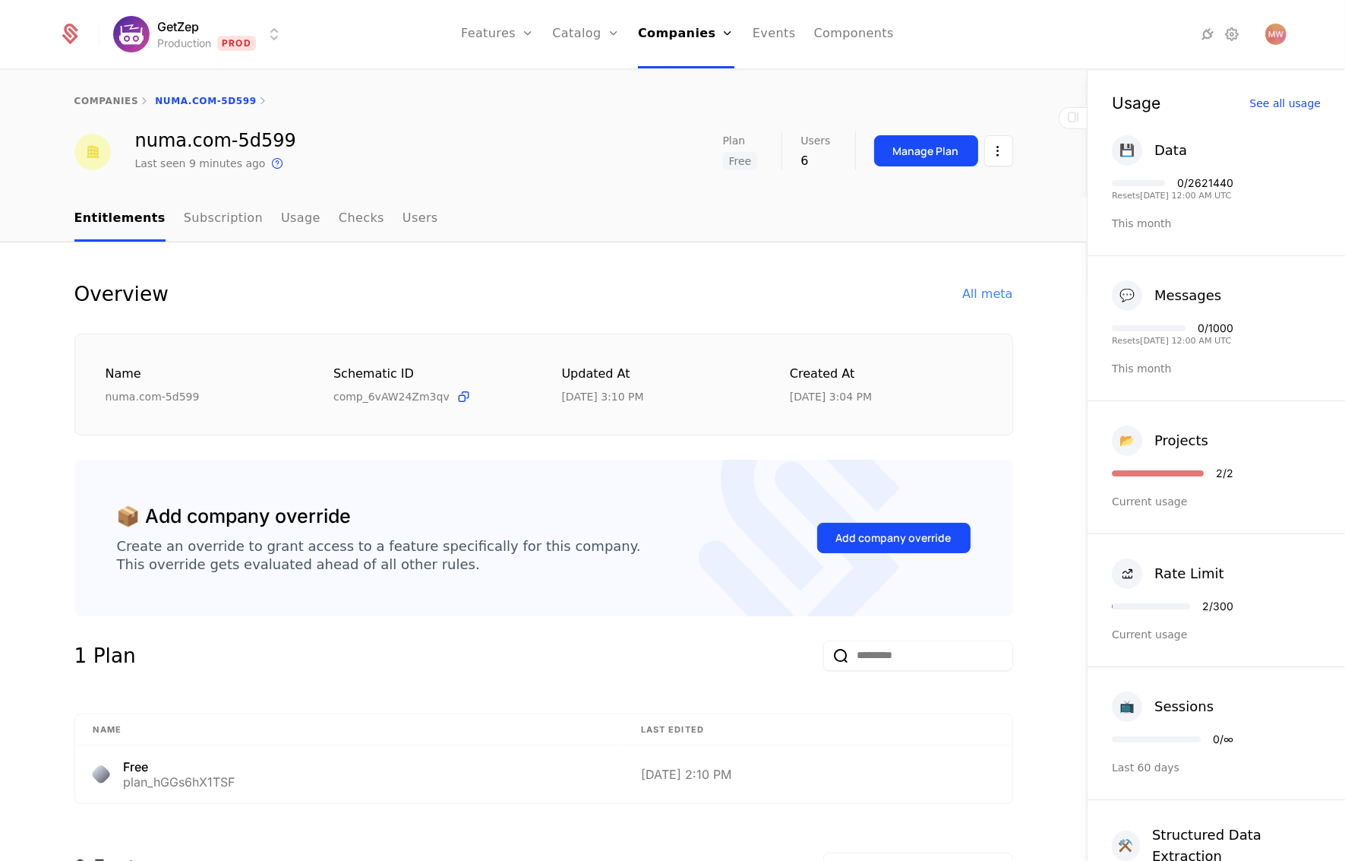
click at [723, 152] on div "Free" at bounding box center [740, 161] width 35 height 18
click at [981, 143] on html "GetZep Production Prod Features Features Flags Catalog Plans Add Ons Credits Co…" at bounding box center [672, 430] width 1345 height 861
click at [178, 217] on html "GetZep Production Prod Features Features Flags Catalog Plans Add Ons Credits Co…" at bounding box center [672, 430] width 1345 height 861
click at [192, 217] on link "Subscription" at bounding box center [223, 219] width 79 height 45
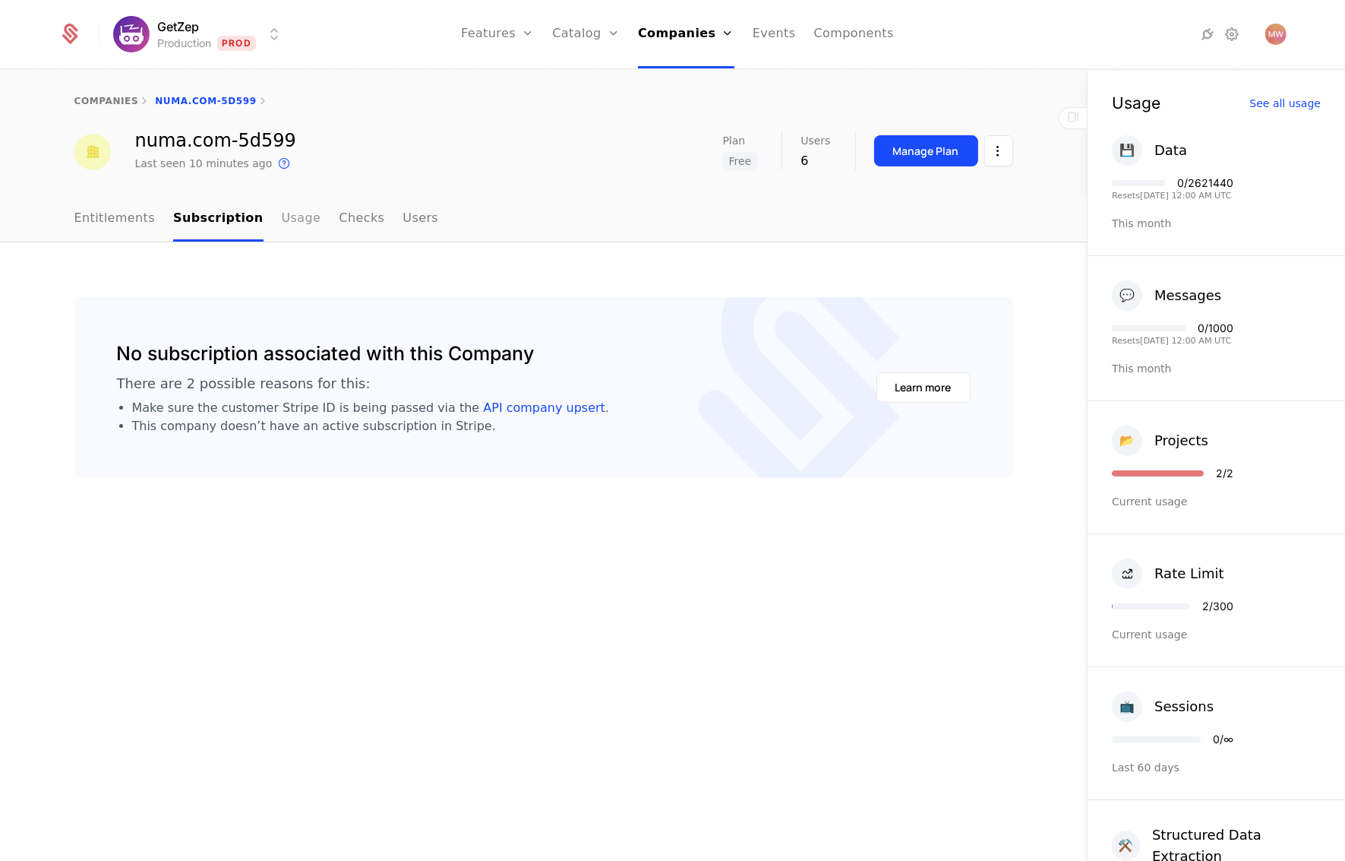
click at [285, 207] on link "Usage" at bounding box center [302, 219] width 40 height 45
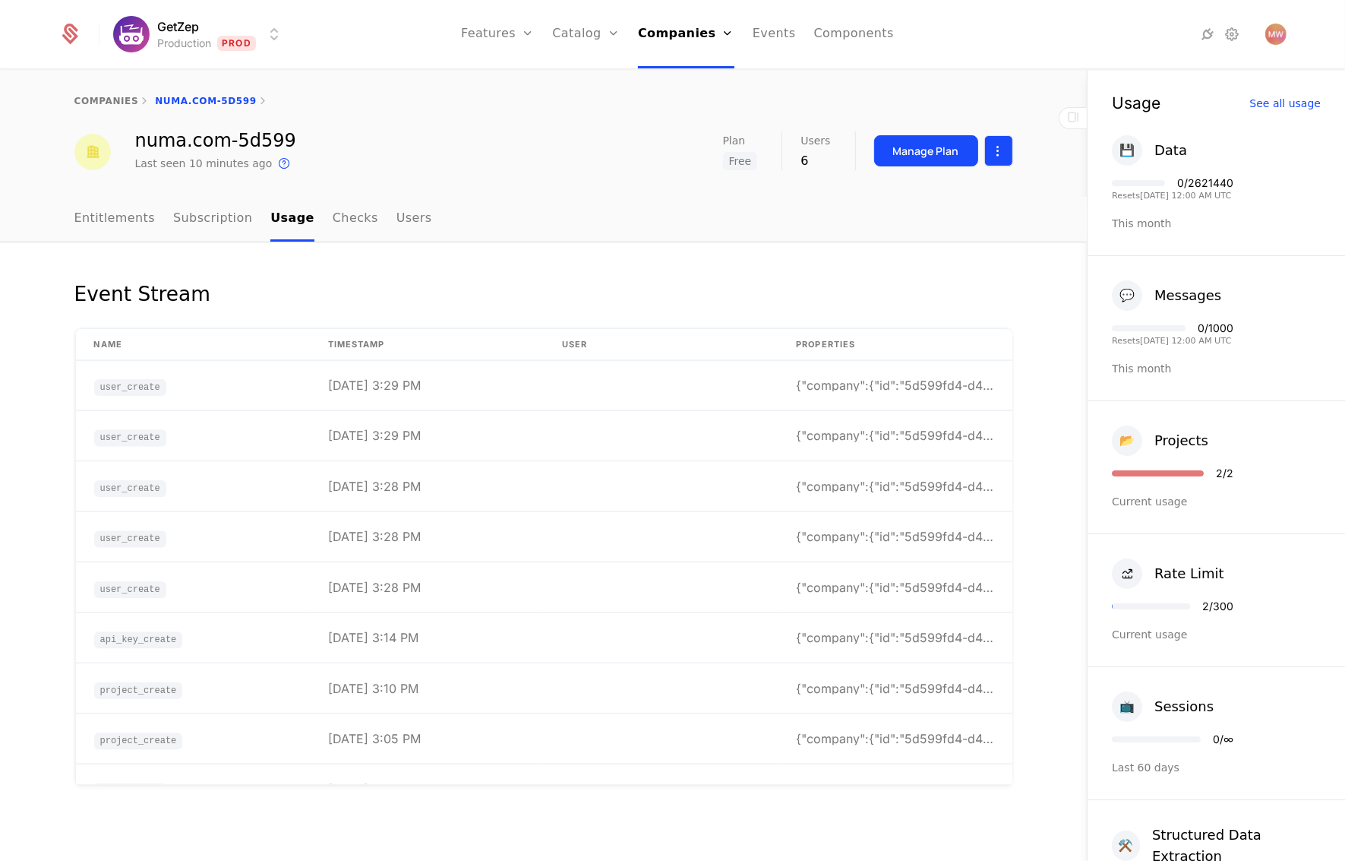
click at [993, 150] on html "GetZep Production Prod Features Features Flags Catalog Plans Add Ons Credits Co…" at bounding box center [672, 430] width 1345 height 861
click at [948, 153] on html "GetZep Production Prod Features Features Flags Catalog Plans Add Ons Credits Co…" at bounding box center [672, 430] width 1345 height 861
click at [942, 155] on div "Manage Plan" at bounding box center [926, 151] width 66 height 15
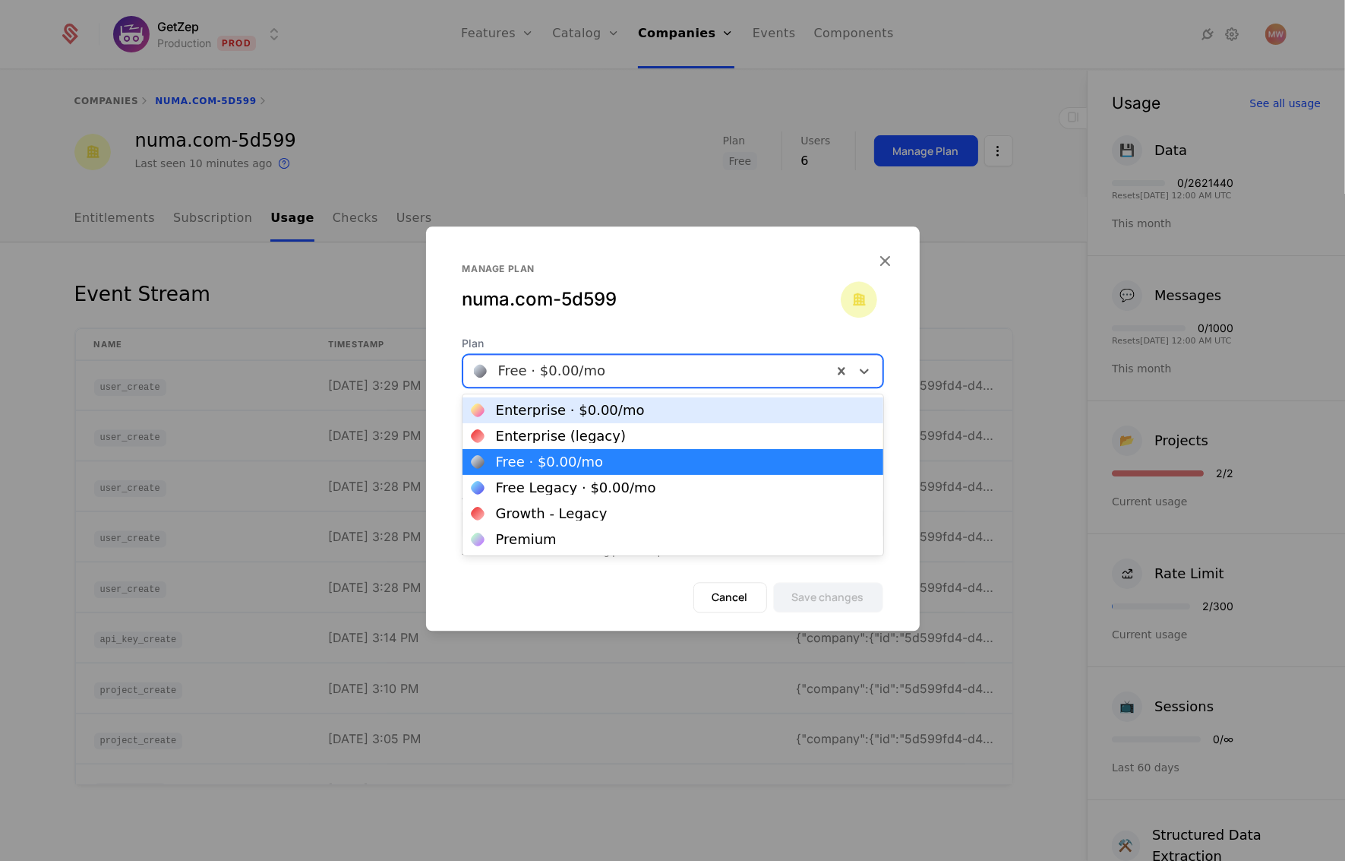
click at [648, 368] on div at bounding box center [648, 370] width 348 height 21
click at [602, 413] on div "Enterprise · $0.00 /mo" at bounding box center [570, 410] width 149 height 14
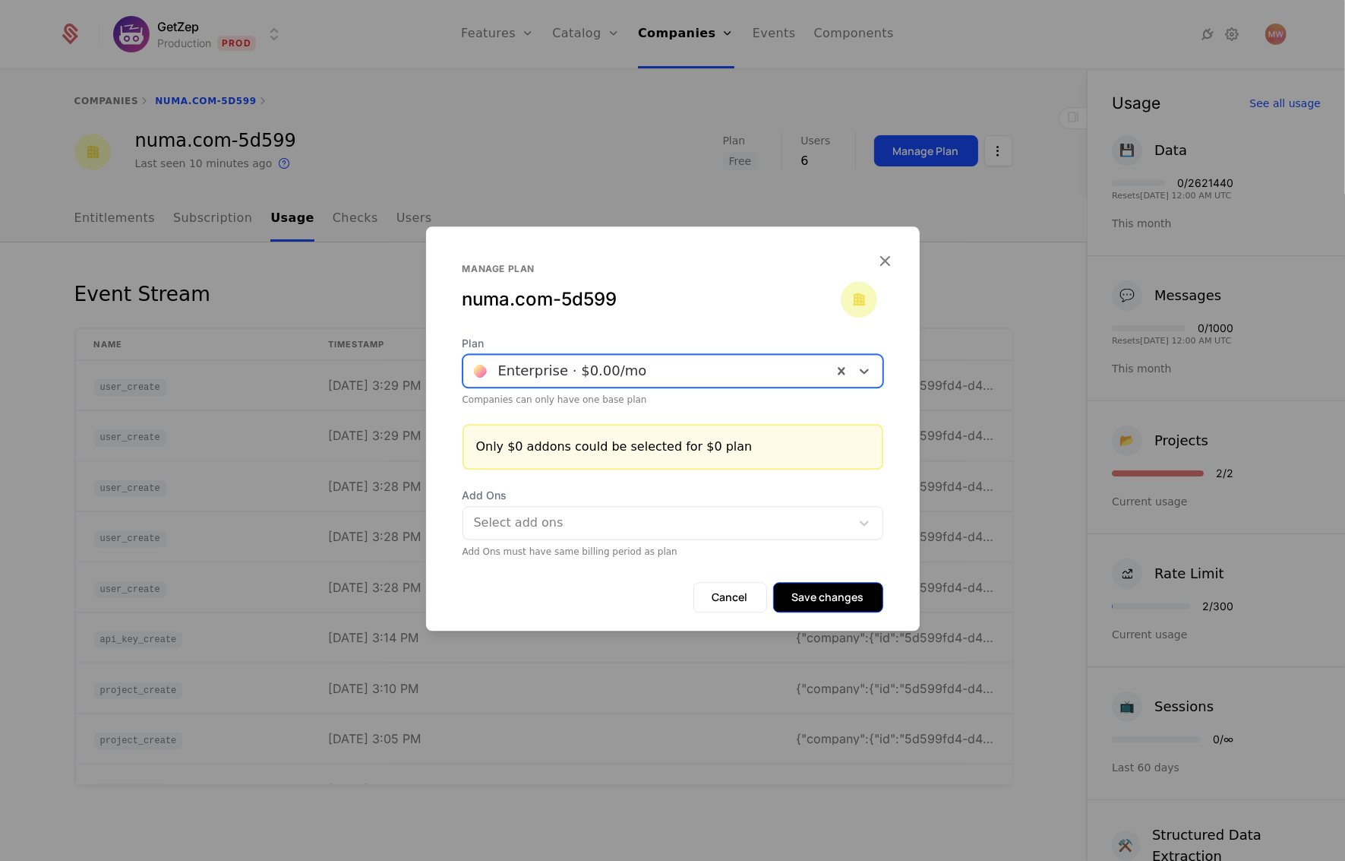
click at [854, 595] on button "Save changes" at bounding box center [828, 597] width 110 height 30
